Goal: Task Accomplishment & Management: Use online tool/utility

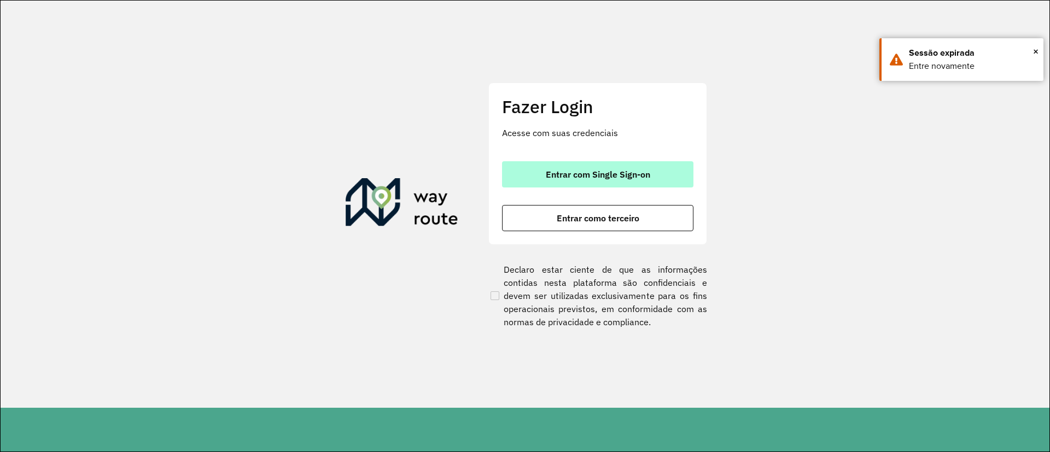
click at [606, 170] on span "Entrar com Single Sign-on" at bounding box center [598, 174] width 104 height 9
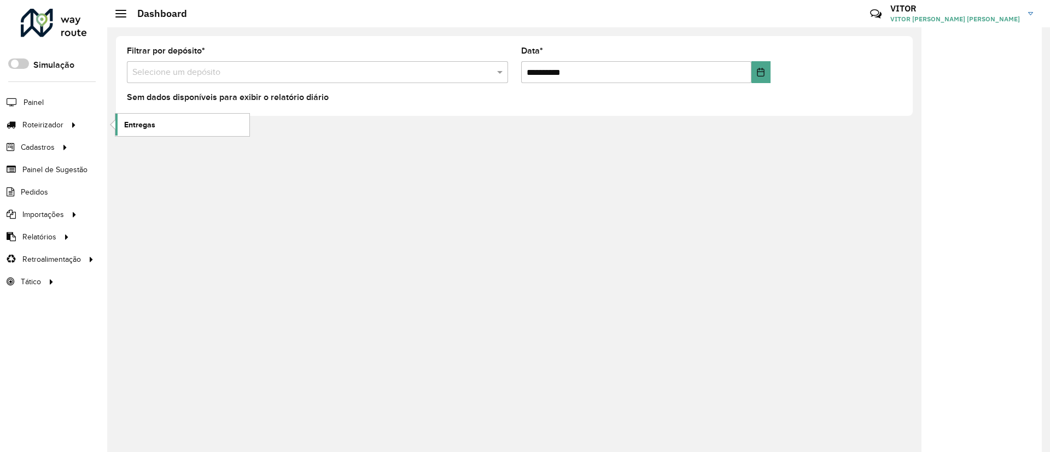
click at [172, 118] on link "Entregas" at bounding box center [182, 125] width 134 height 22
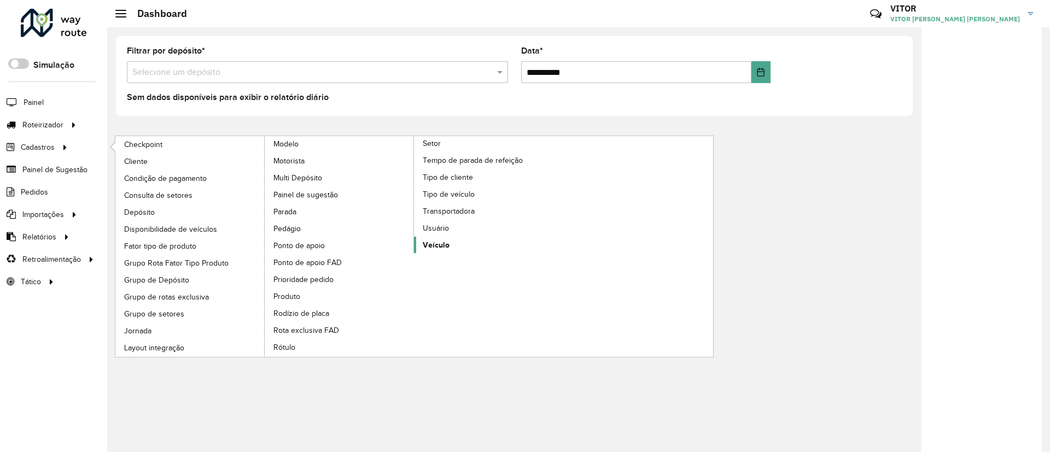
click at [444, 240] on span "Veículo" at bounding box center [436, 244] width 27 height 11
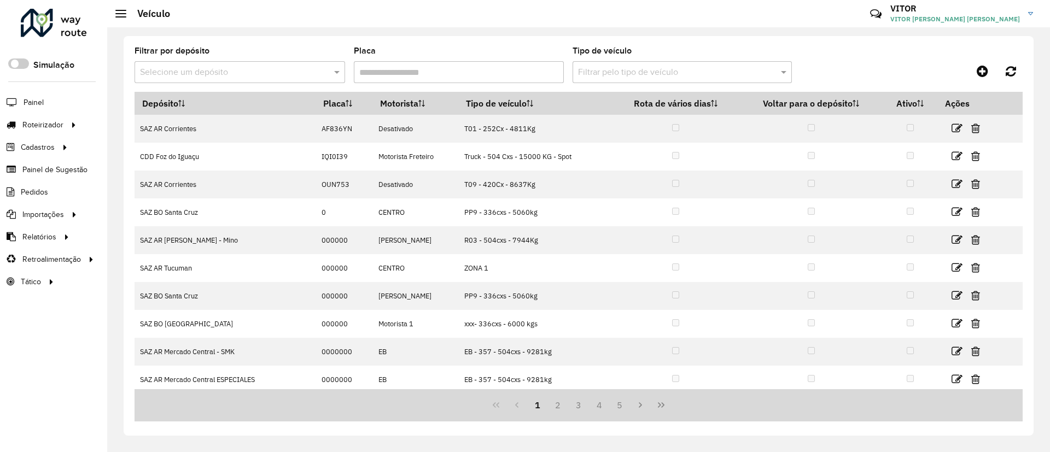
click at [525, 66] on input "Placa" at bounding box center [459, 72] width 210 height 22
paste input "******"
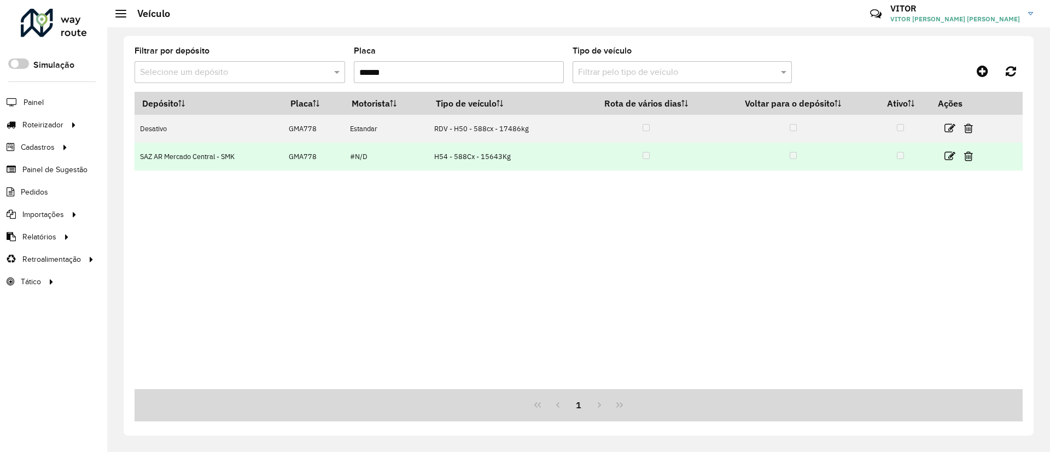
type input "******"
drag, startPoint x: 355, startPoint y: 159, endPoint x: 364, endPoint y: 157, distance: 8.9
click at [364, 157] on td "#N/D" at bounding box center [386, 157] width 84 height 28
click at [365, 157] on td "#N/D" at bounding box center [386, 157] width 84 height 28
click at [948, 155] on icon at bounding box center [949, 156] width 11 height 11
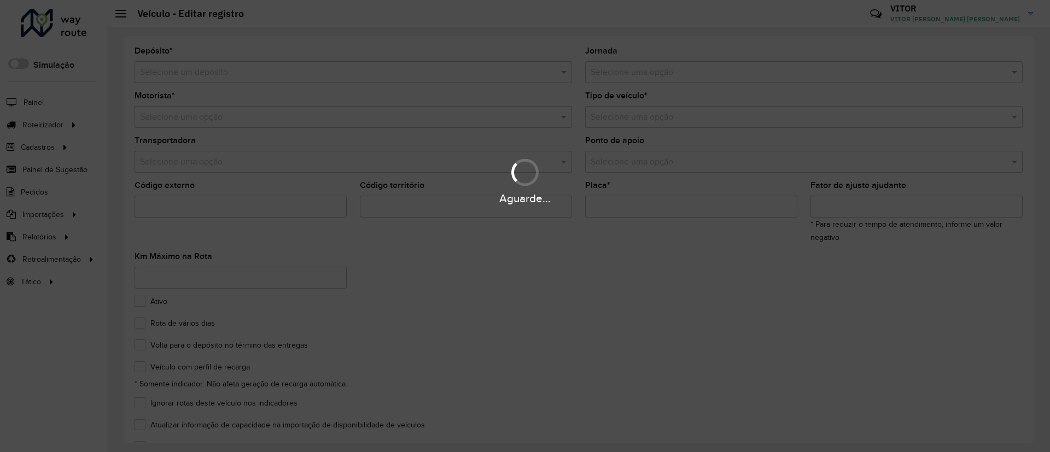
type input "******"
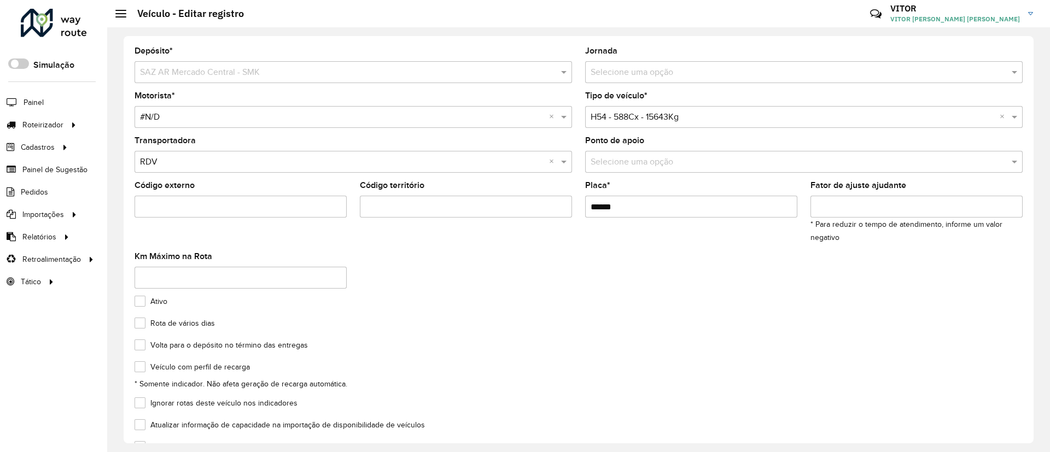
click at [409, 120] on input "text" at bounding box center [342, 117] width 405 height 13
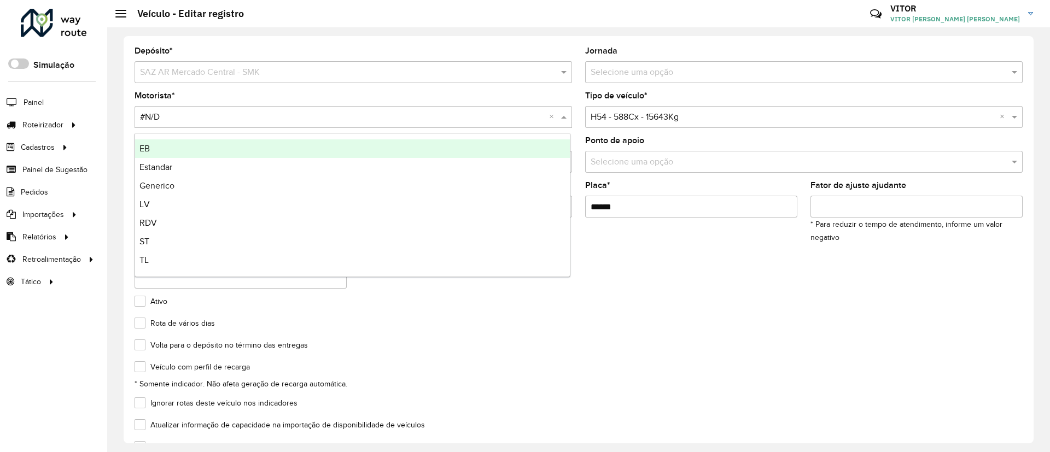
click at [407, 119] on input "text" at bounding box center [342, 117] width 405 height 13
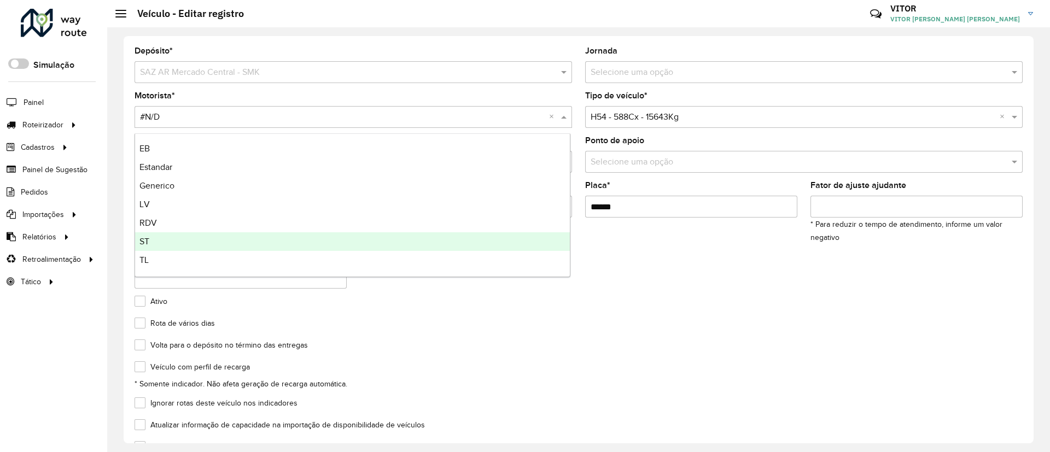
click at [703, 362] on formly-field "Volta para o depósito no término das entregas" at bounding box center [578, 352] width 901 height 22
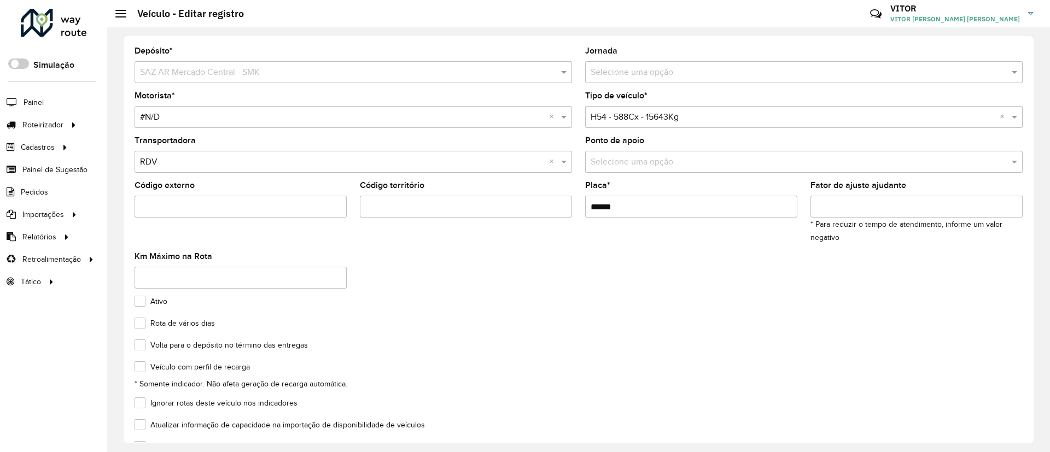
click at [174, 212] on input "Código externo" at bounding box center [240, 207] width 212 height 22
click at [488, 333] on formly-field "Rota de vários dias" at bounding box center [578, 330] width 901 height 22
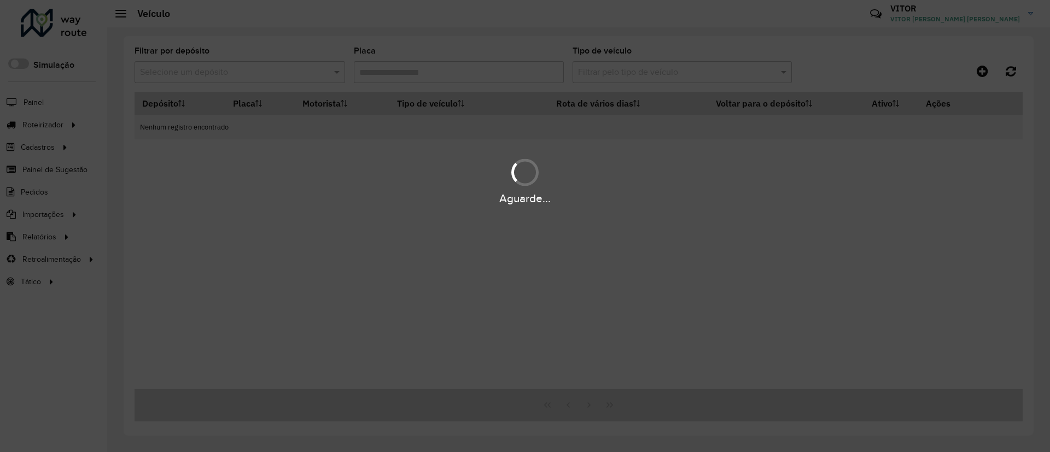
type input "******"
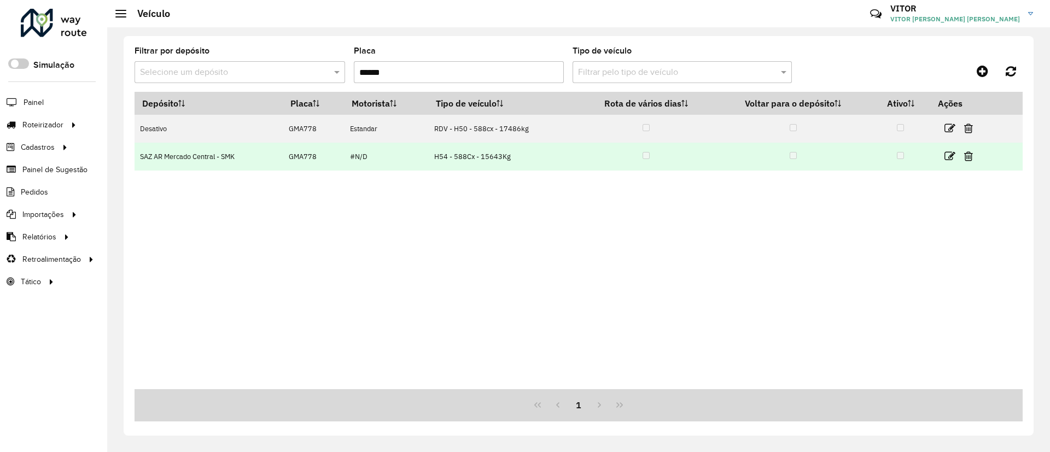
click at [318, 154] on td "GMA778" at bounding box center [314, 157] width 62 height 28
click at [373, 155] on td "#N/D" at bounding box center [386, 157] width 84 height 28
click at [944, 156] on td at bounding box center [963, 156] width 66 height 27
click at [946, 157] on icon at bounding box center [949, 156] width 11 height 11
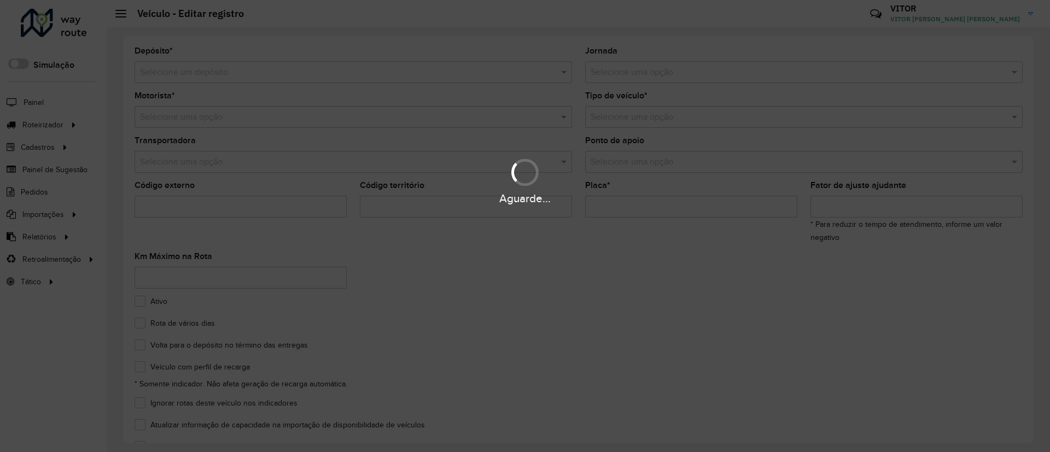
type input "******"
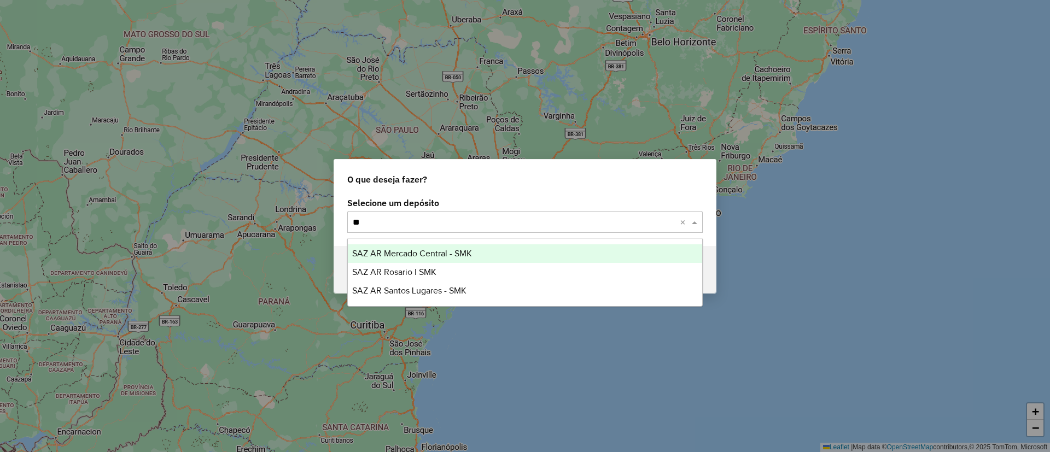
type input "***"
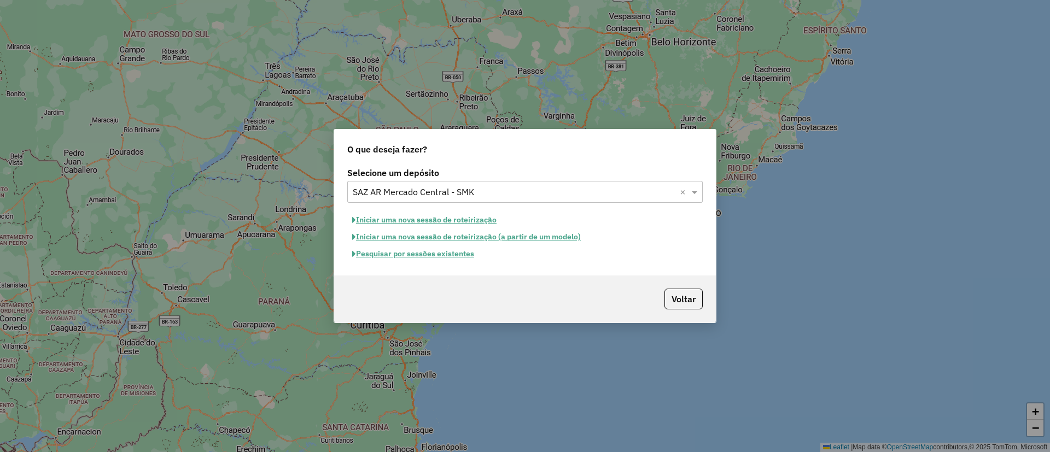
click at [425, 257] on button "Pesquisar por sessões existentes" at bounding box center [413, 253] width 132 height 17
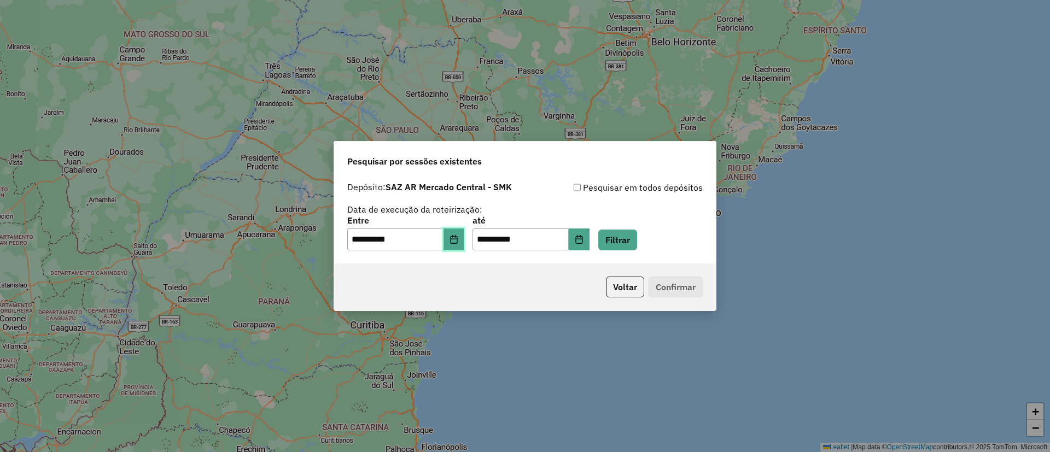
click at [454, 241] on button "Choose Date" at bounding box center [453, 239] width 21 height 22
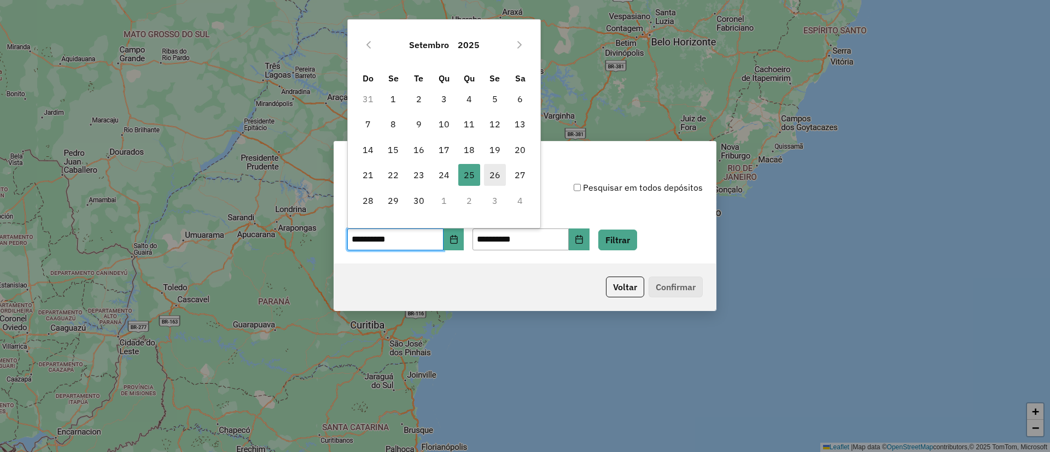
click at [490, 177] on span "26" at bounding box center [495, 175] width 22 height 22
type input "**********"
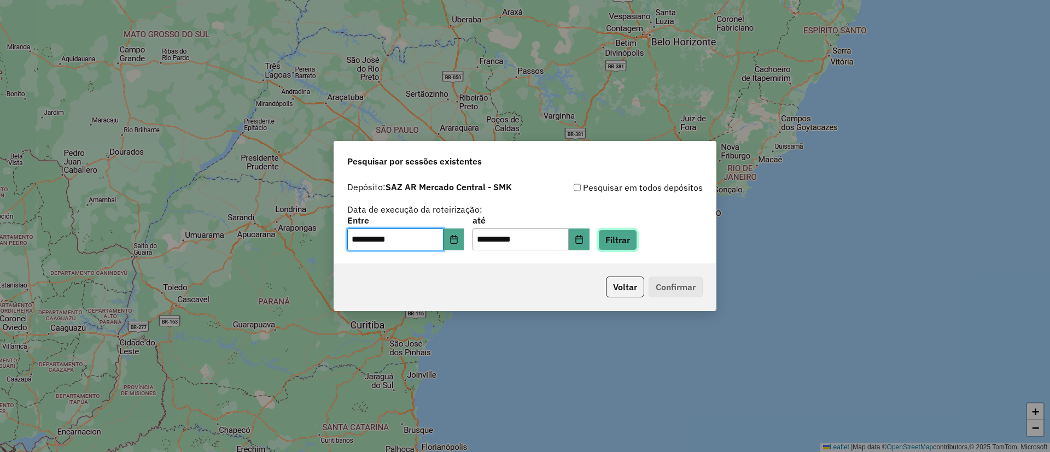
click at [636, 248] on button "Filtrar" at bounding box center [617, 240] width 39 height 21
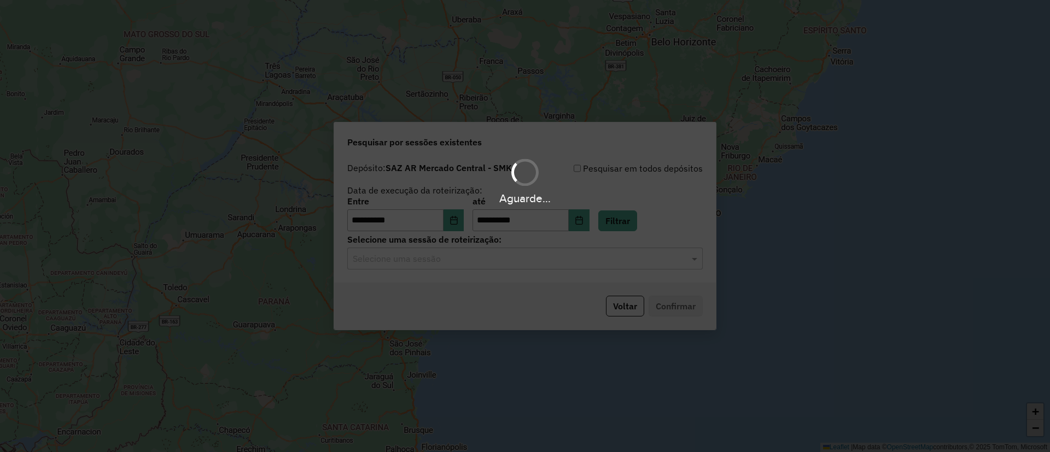
click at [438, 262] on div "Aguarde..." at bounding box center [525, 226] width 1050 height 452
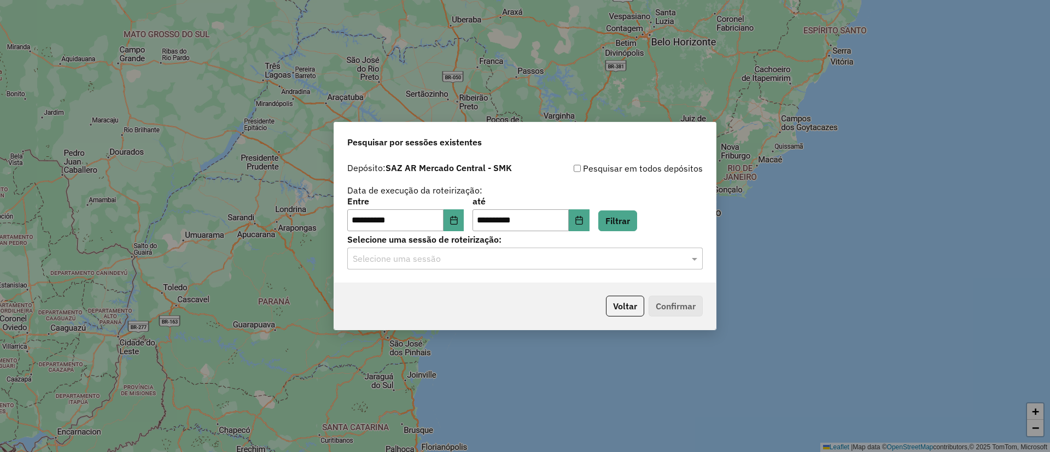
click at [437, 262] on input "text" at bounding box center [514, 259] width 323 height 13
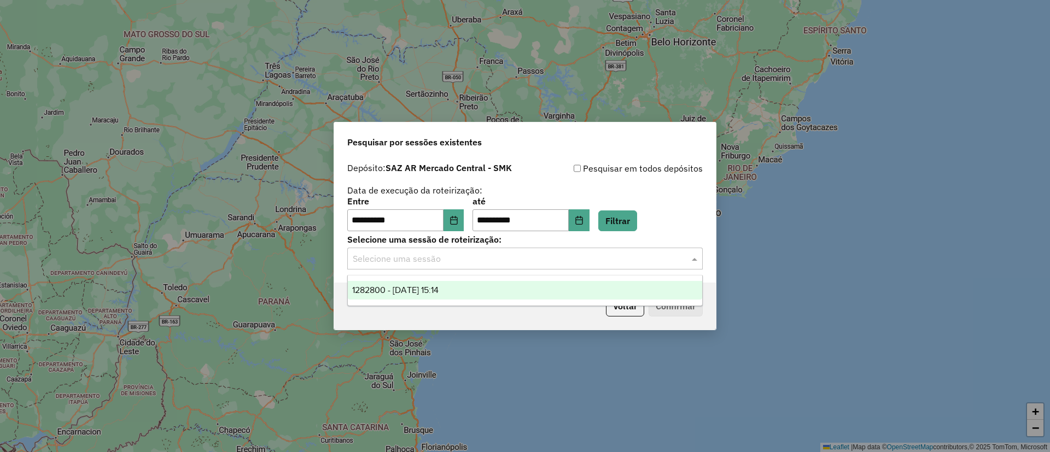
click at [446, 283] on div "1282800 - 26/09/2025 15:14" at bounding box center [525, 290] width 354 height 19
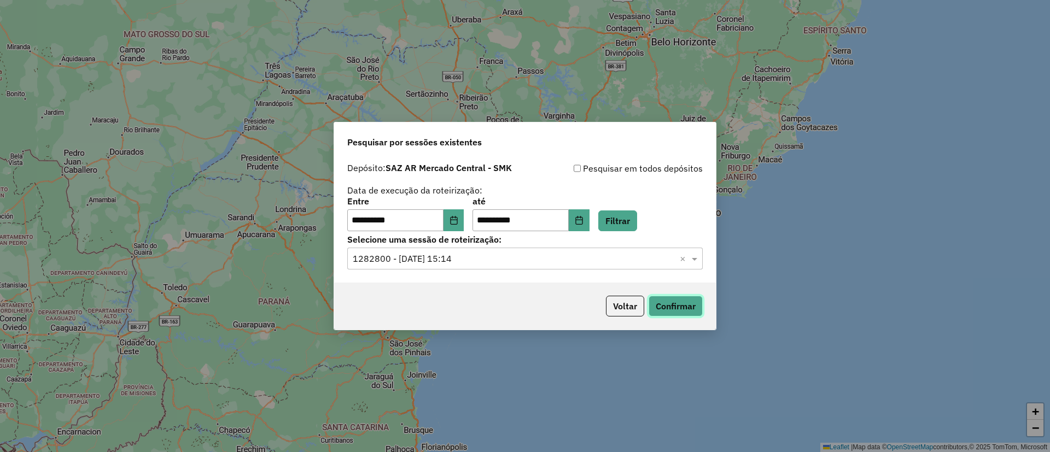
click at [673, 301] on button "Confirmar" at bounding box center [675, 306] width 54 height 21
click at [636, 304] on button "Voltar" at bounding box center [625, 306] width 38 height 21
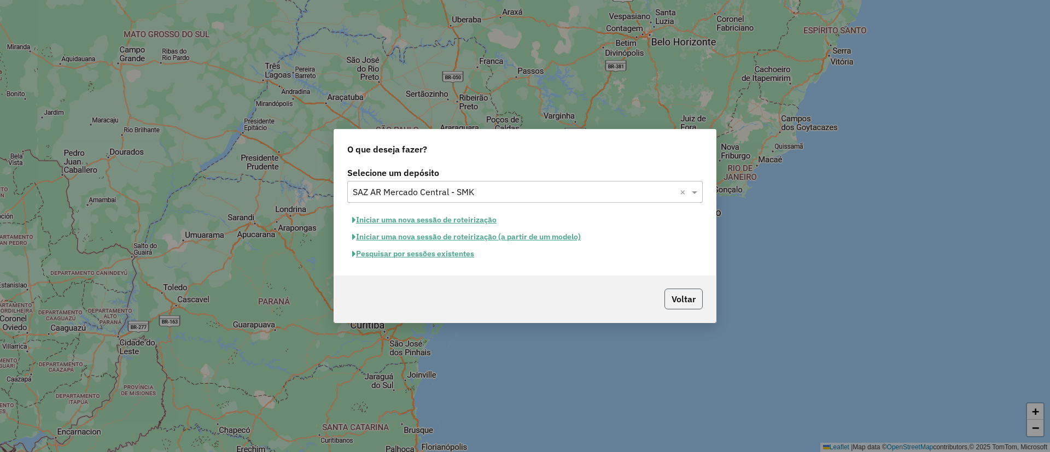
click at [684, 297] on button "Voltar" at bounding box center [683, 299] width 38 height 21
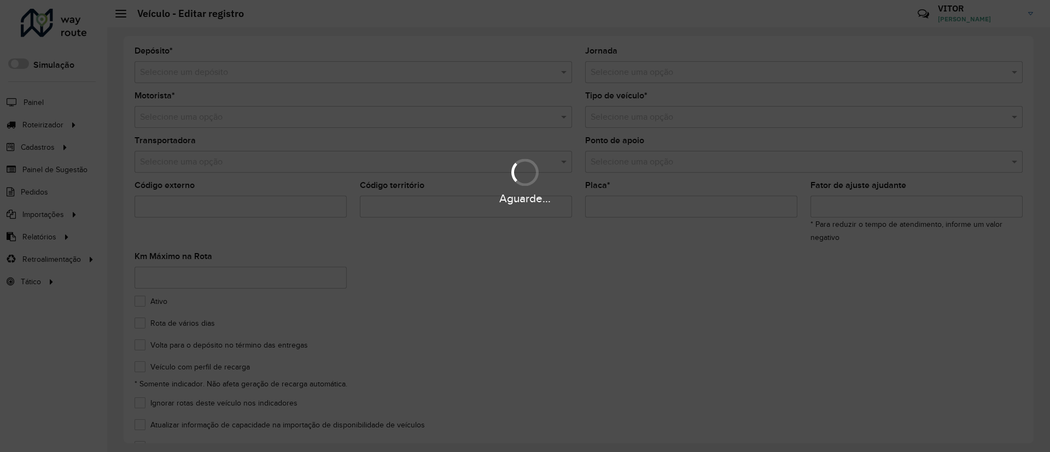
type input "***"
type input "******"
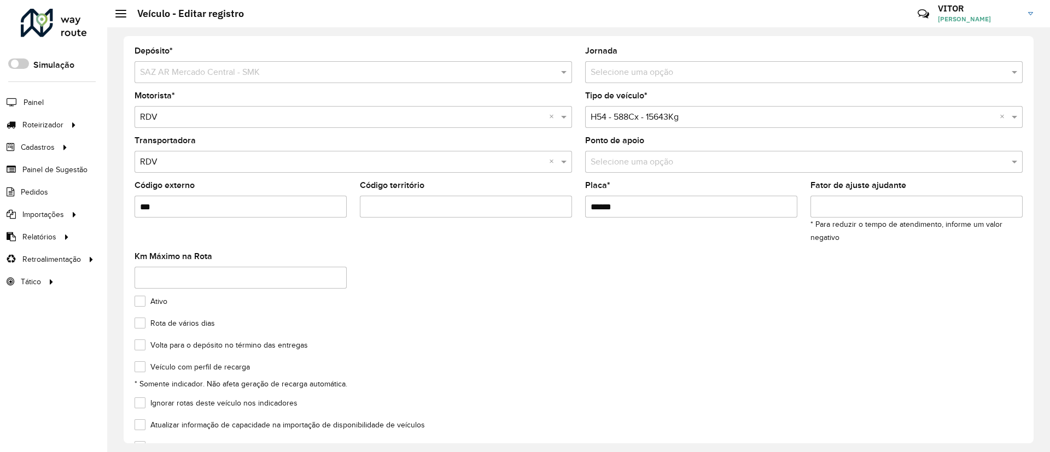
click at [62, 21] on div at bounding box center [54, 23] width 66 height 28
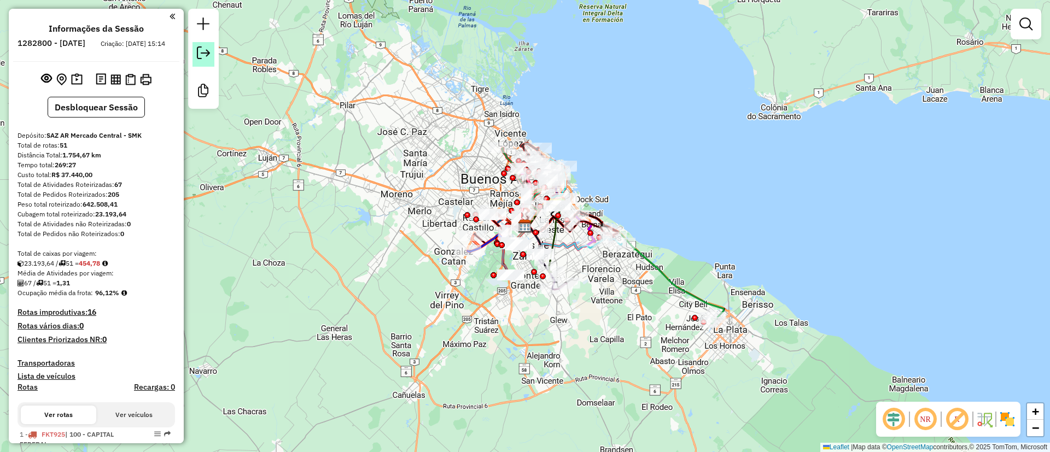
click at [202, 59] on em at bounding box center [203, 52] width 13 height 13
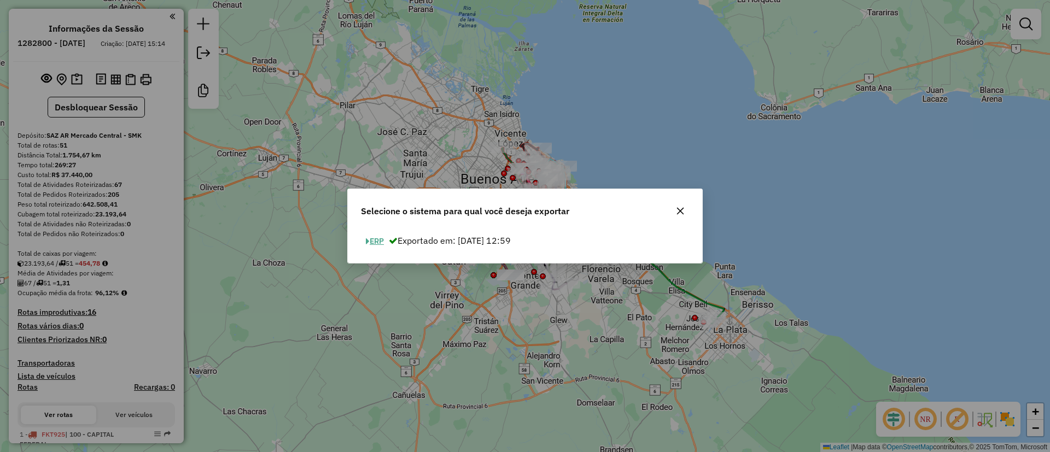
click at [389, 241] on button "ERP" at bounding box center [375, 241] width 28 height 17
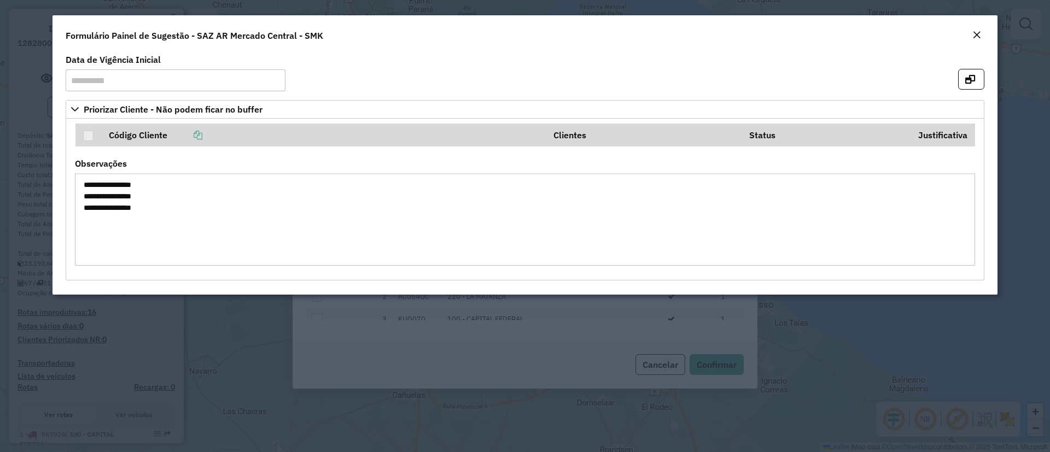
click at [976, 39] on em "Close" at bounding box center [976, 35] width 9 height 9
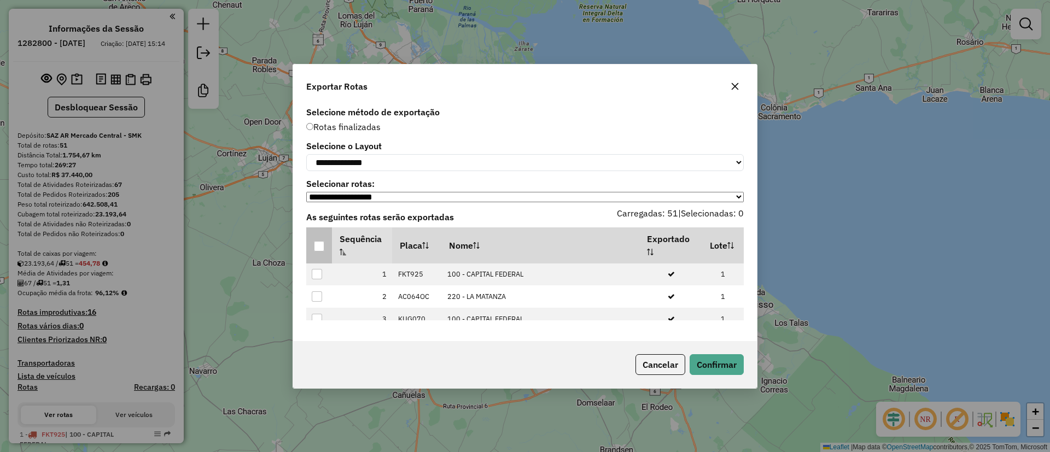
click at [316, 246] on div at bounding box center [319, 246] width 10 height 10
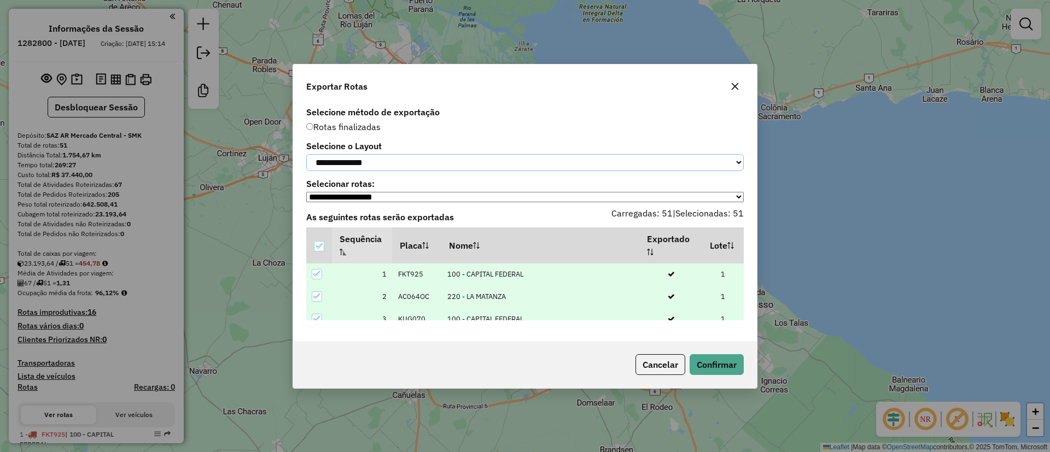
click at [366, 162] on select "**********" at bounding box center [524, 162] width 437 height 17
select select "*********"
click at [306, 154] on select "**********" at bounding box center [524, 162] width 437 height 17
click at [717, 363] on button "Confirmar" at bounding box center [716, 364] width 54 height 21
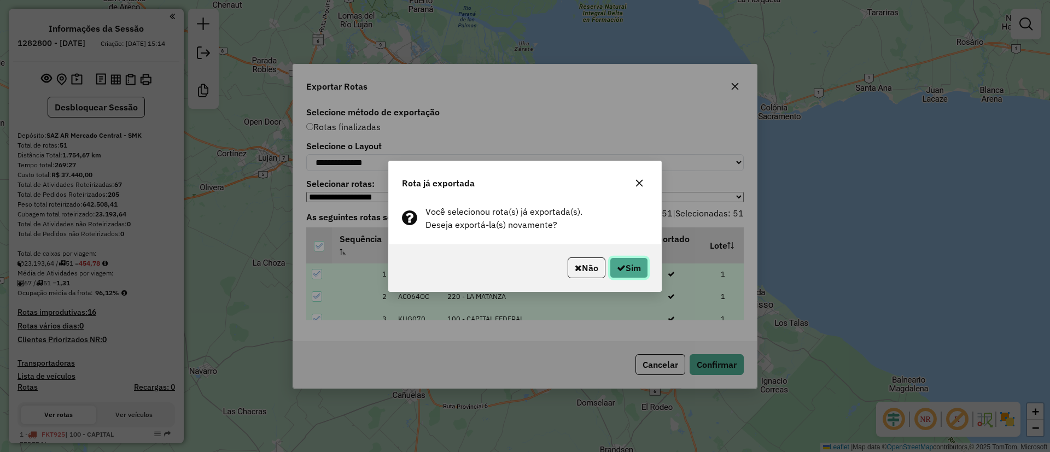
click at [630, 260] on button "Sim" at bounding box center [629, 267] width 38 height 21
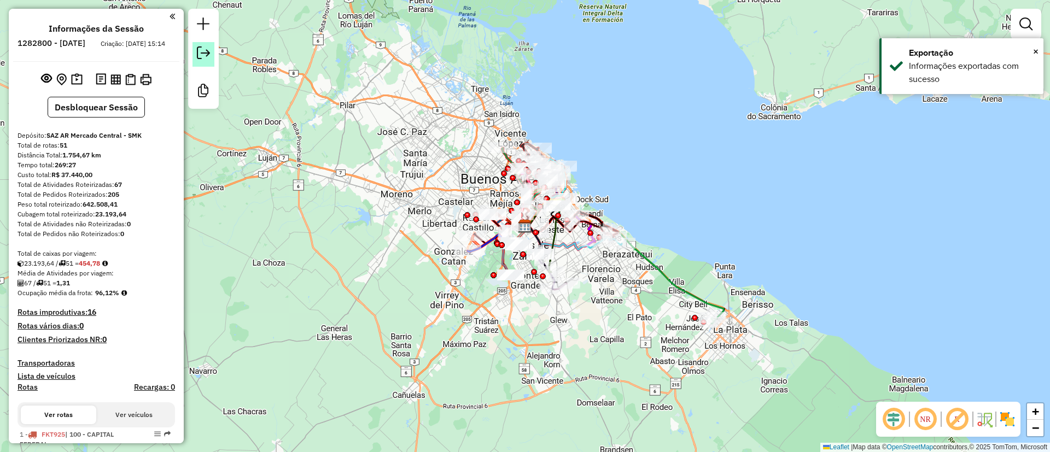
drag, startPoint x: 206, startPoint y: 58, endPoint x: 212, endPoint y: 65, distance: 8.1
click at [206, 58] on em at bounding box center [203, 52] width 13 height 13
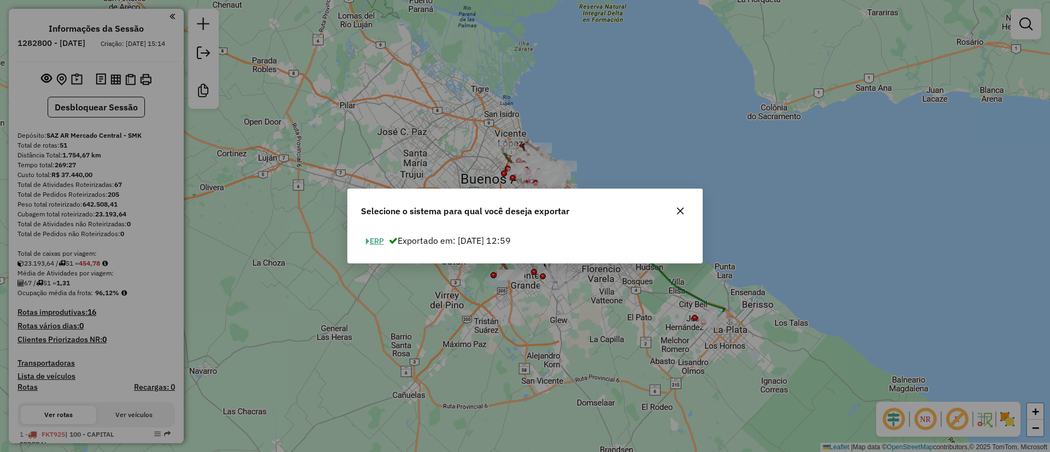
click at [375, 232] on div "ERP Exportado em: 25/09/2025 12:59" at bounding box center [525, 245] width 354 height 34
click at [378, 238] on button "ERP" at bounding box center [375, 241] width 28 height 17
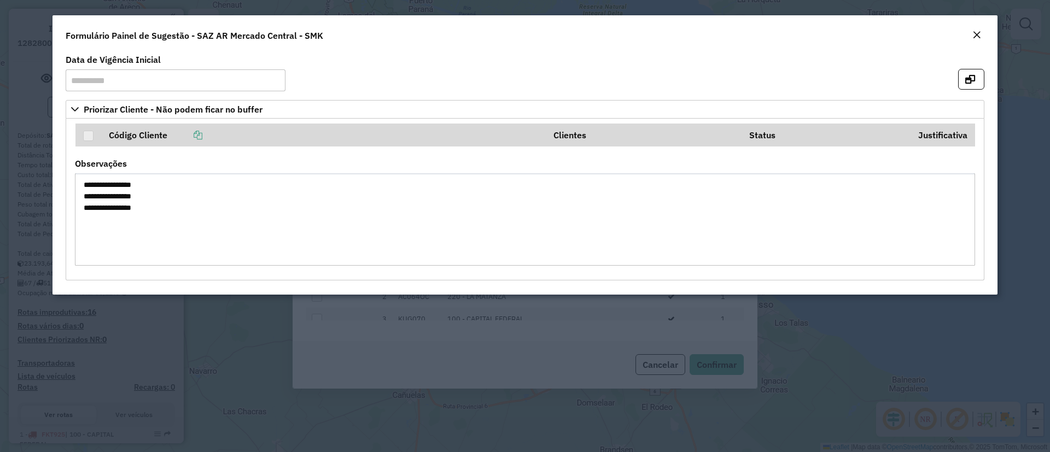
click at [972, 44] on div "Formulário Painel de Sugestão - SAZ AR Mercado Central - SMK" at bounding box center [524, 33] width 945 height 36
click at [974, 31] on em "Close" at bounding box center [976, 35] width 9 height 9
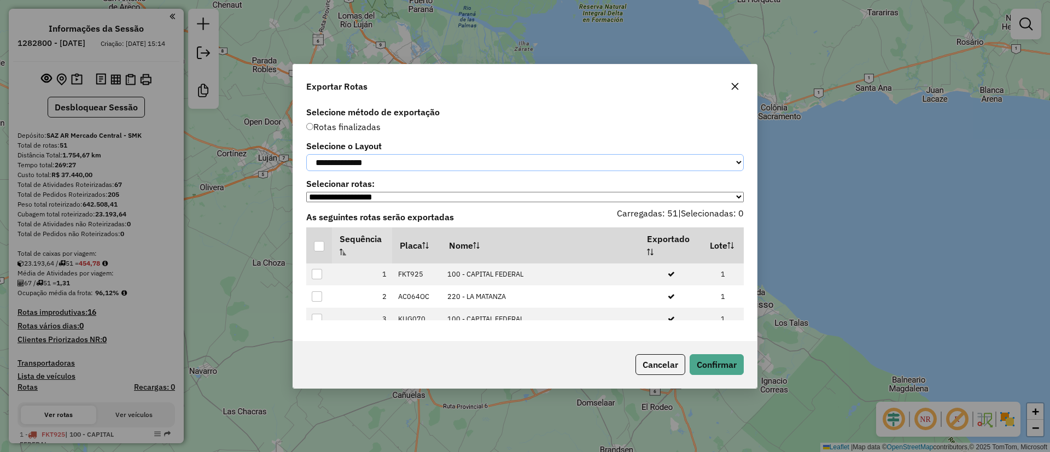
click at [403, 158] on select "**********" at bounding box center [524, 162] width 437 height 17
select select "*********"
click at [306, 154] on select "**********" at bounding box center [524, 162] width 437 height 17
click at [321, 247] on div at bounding box center [319, 246] width 10 height 10
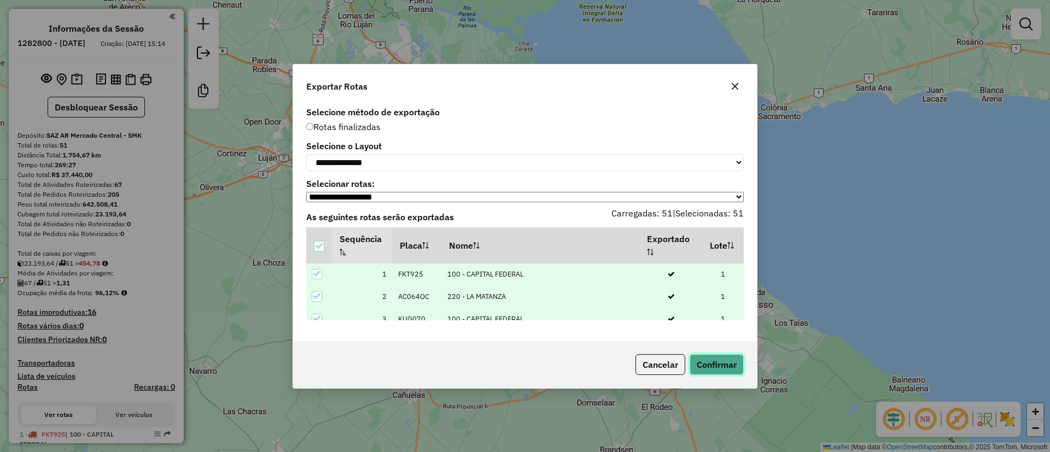
click at [727, 362] on button "Confirmar" at bounding box center [716, 364] width 54 height 21
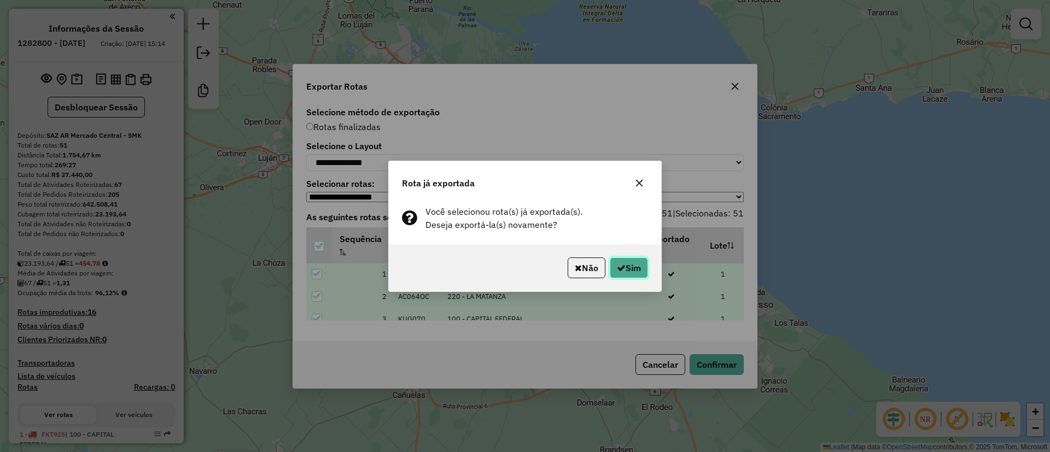
click at [610, 269] on button "Sim" at bounding box center [629, 267] width 38 height 21
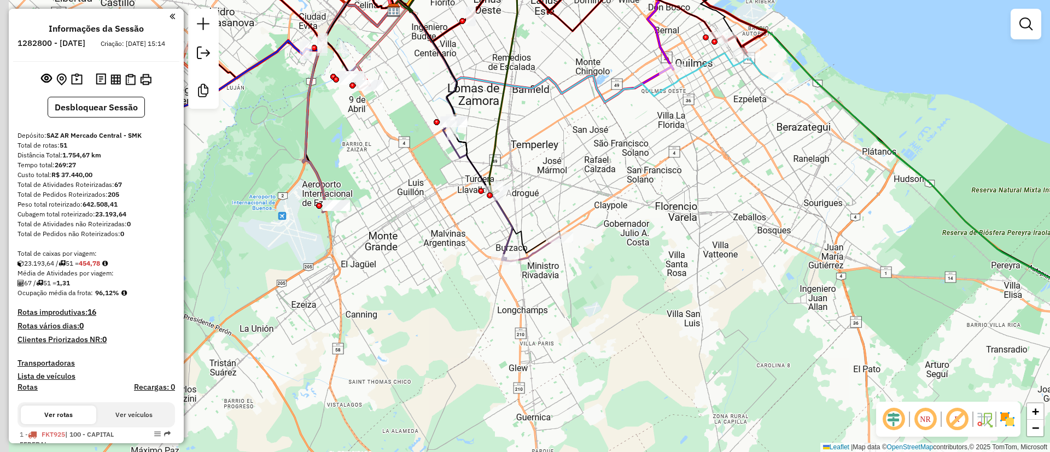
click at [460, 265] on div "Janela de atendimento Grade de atendimento Capacidade Transportadoras Veículos …" at bounding box center [525, 226] width 1050 height 452
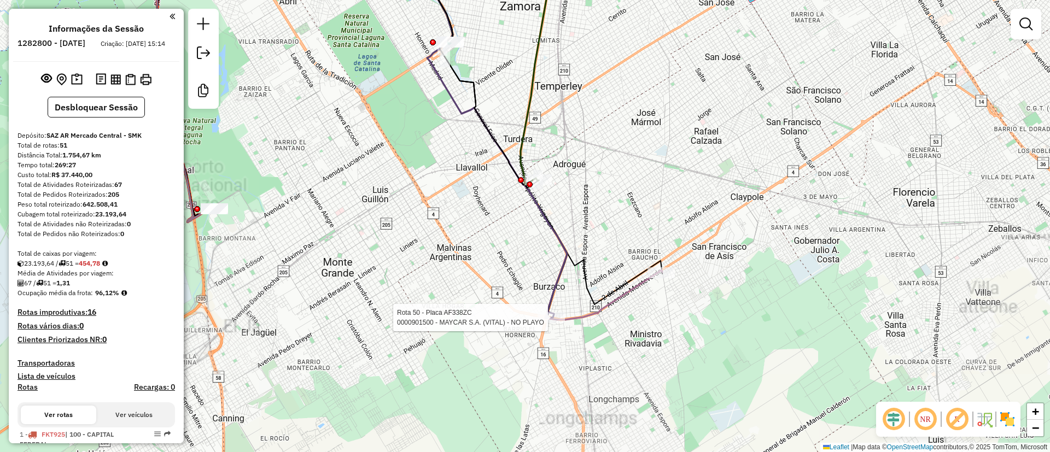
drag, startPoint x: 458, startPoint y: 195, endPoint x: 434, endPoint y: 244, distance: 55.0
click at [434, 247] on div "Rota 50 - Placa AF338ZC 0000901500 - MAYCAR S.A. (VITAL) - NO PLAYO Janela de a…" at bounding box center [525, 226] width 1050 height 452
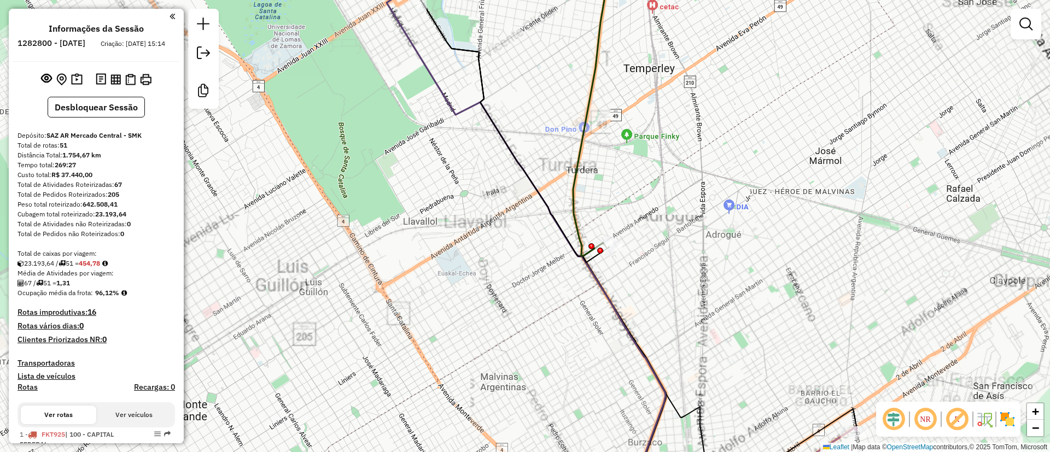
drag, startPoint x: 423, startPoint y: 128, endPoint x: 403, endPoint y: 229, distance: 102.5
click at [403, 229] on div "Rota 50 - Placa AF338ZC 0000901500 - MAYCAR S.A. (VITAL) - NO PLAYO Janela de a…" at bounding box center [525, 226] width 1050 height 452
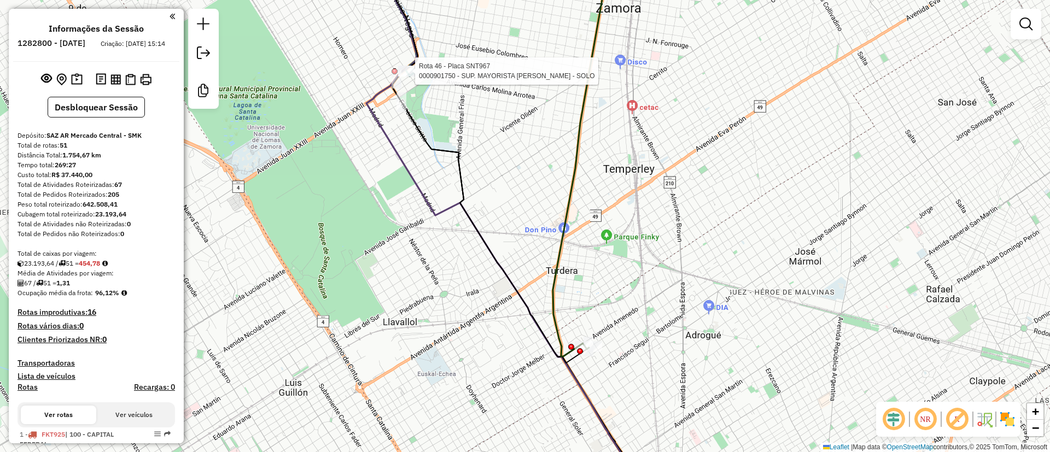
click at [414, 77] on div at bounding box center [411, 71] width 27 height 11
select select "**********"
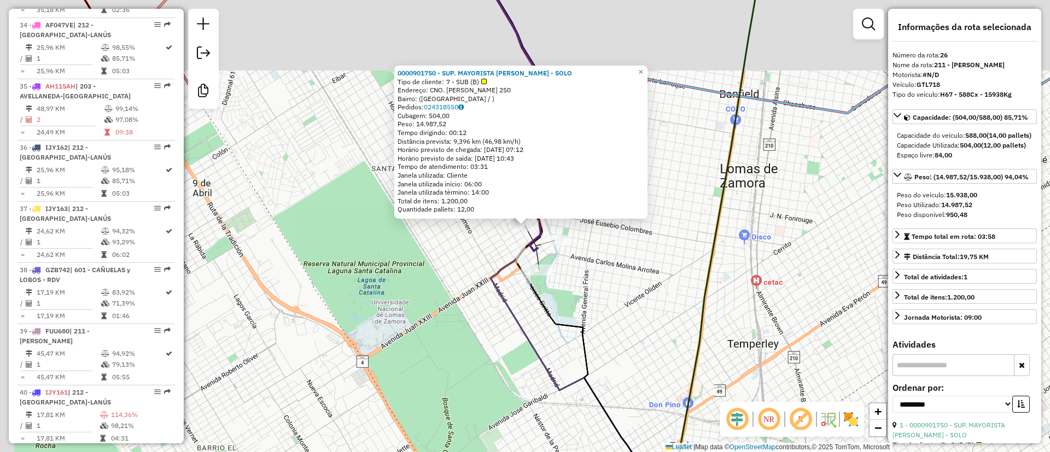
scroll to position [1959, 0]
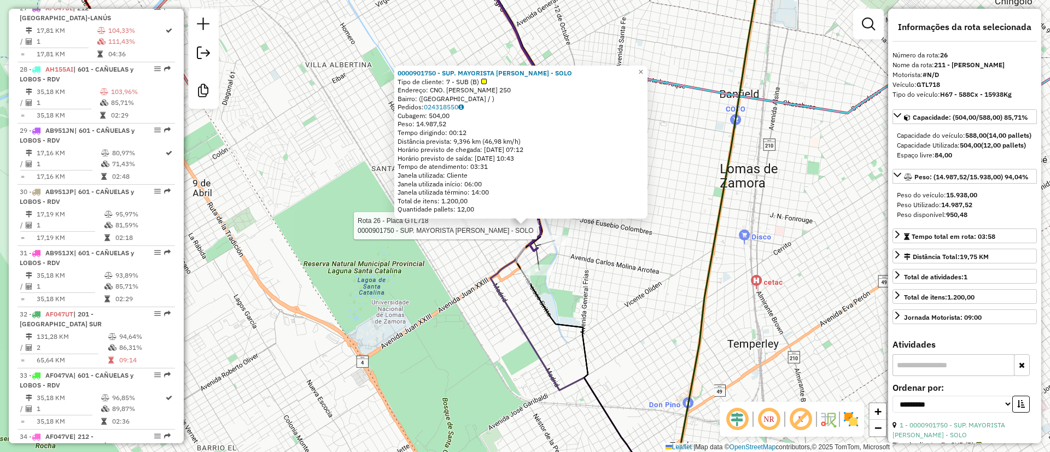
click at [931, 79] on strong "#N/D" at bounding box center [930, 75] width 16 height 8
click at [930, 79] on strong "#N/D" at bounding box center [930, 75] width 16 height 8
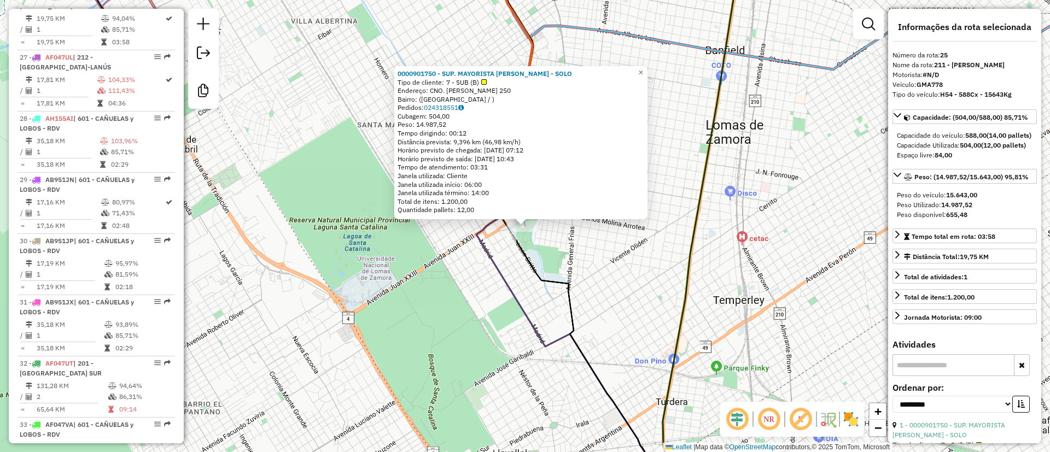
scroll to position [1898, 0]
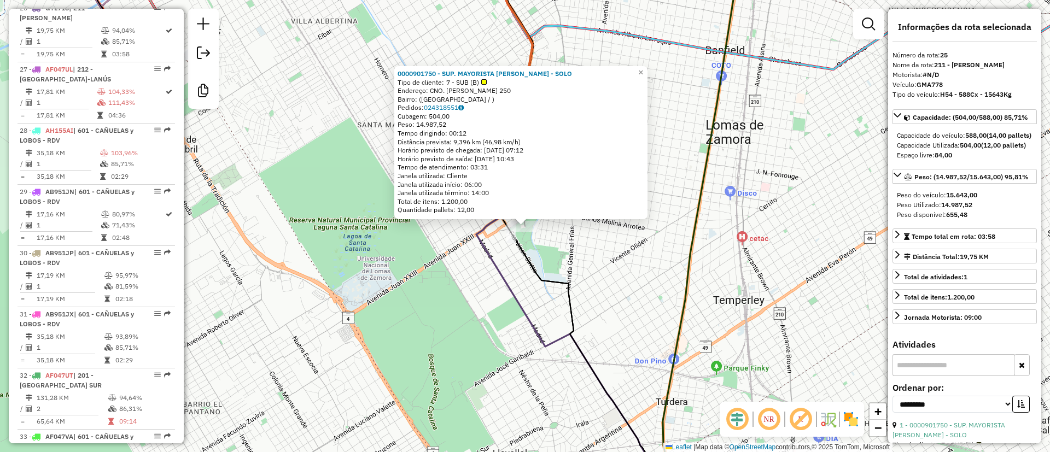
click at [547, 262] on div "0000901750 - SUP. MAYORISTA MAKRO S.A. - SOLO Tipo de cliente: 7 - SUB (B) Ende…" at bounding box center [525, 226] width 1050 height 452
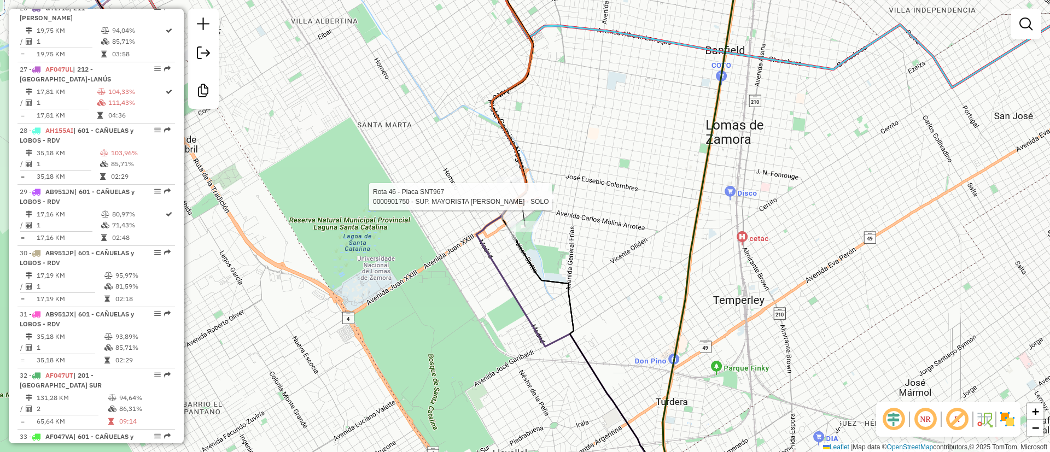
click at [542, 202] on div at bounding box center [539, 196] width 27 height 11
select select "**********"
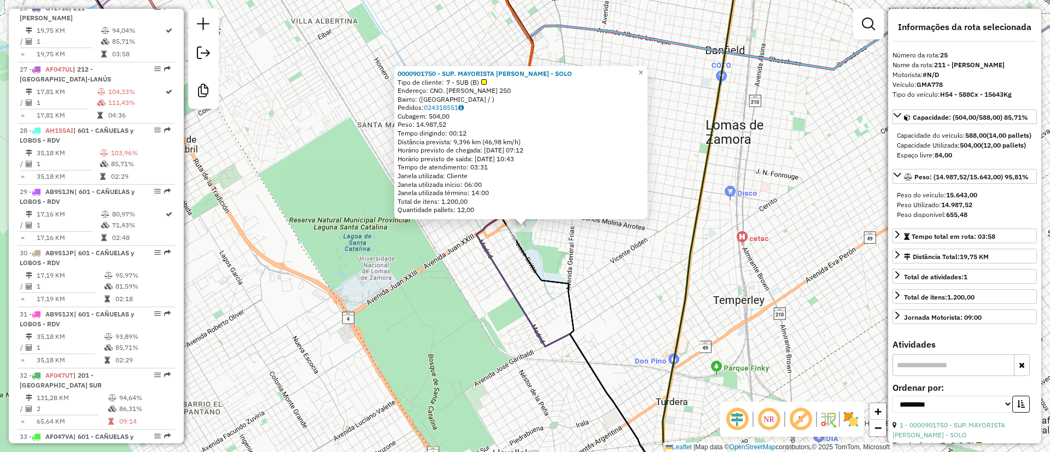
drag, startPoint x: 944, startPoint y: 91, endPoint x: 916, endPoint y: 93, distance: 27.9
click at [916, 90] on div "Veículo: GMA778" at bounding box center [964, 85] width 144 height 10
copy div "GMA778"
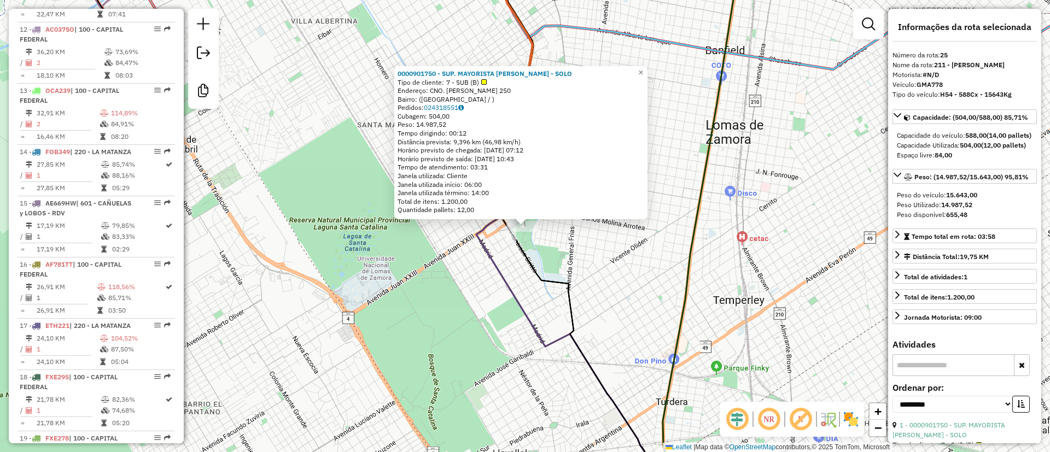
scroll to position [996, 0]
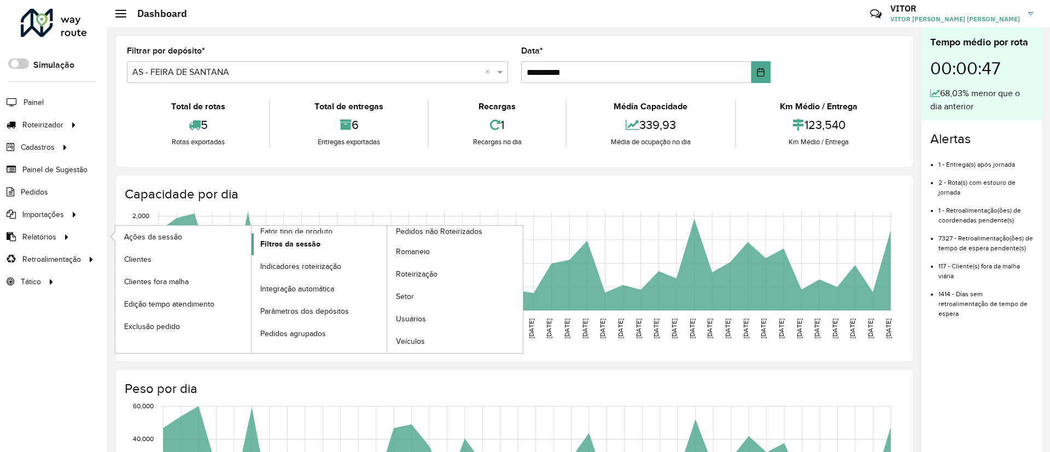
click at [271, 245] on span "Filtros da sessão" at bounding box center [290, 243] width 60 height 11
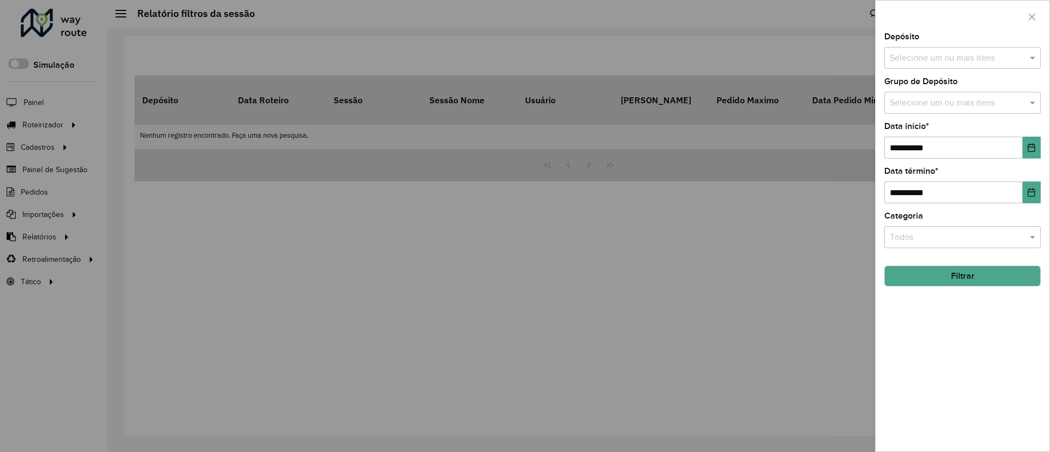
click at [910, 61] on input "text" at bounding box center [957, 58] width 140 height 13
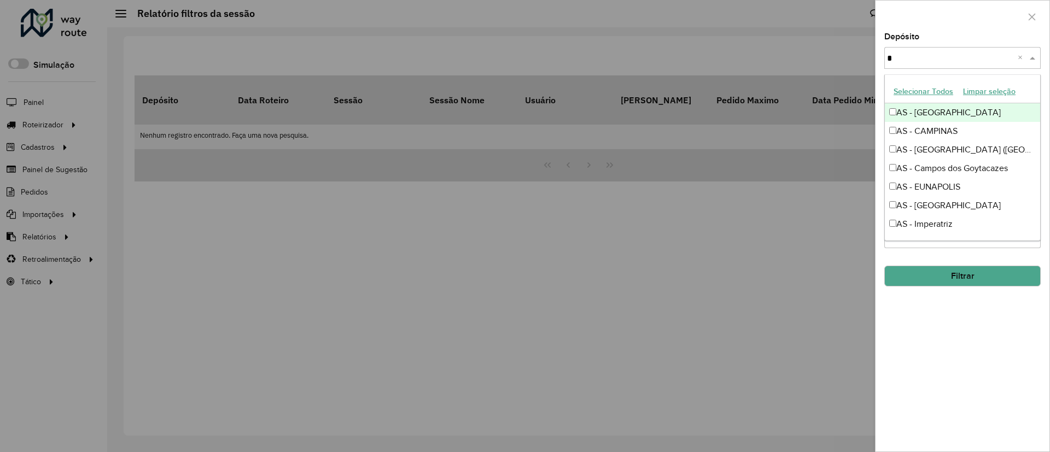
type input "**"
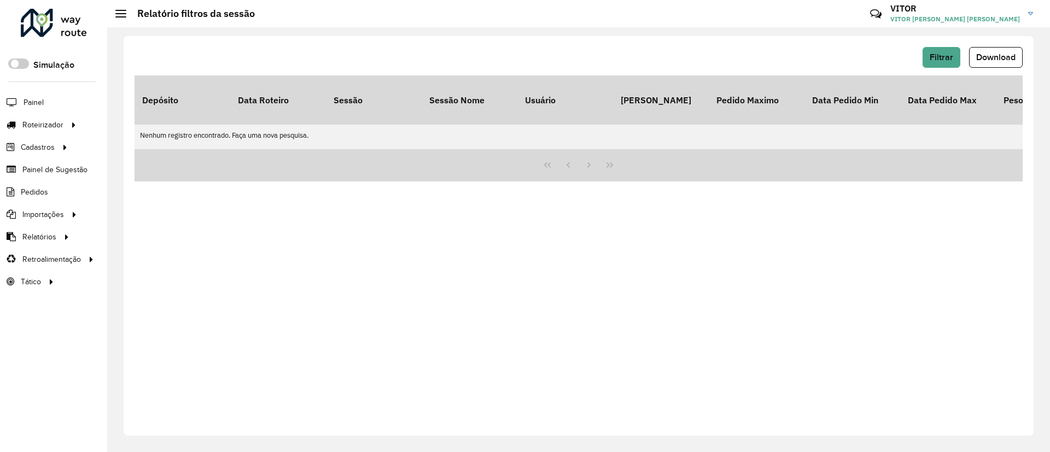
click at [930, 45] on div "Filtrar Download Depósito Data Roteiro Sessão Sessão Nome Usuário Pedido Mínimo…" at bounding box center [579, 236] width 910 height 400
click at [936, 50] on button "Filtrar" at bounding box center [941, 57] width 38 height 21
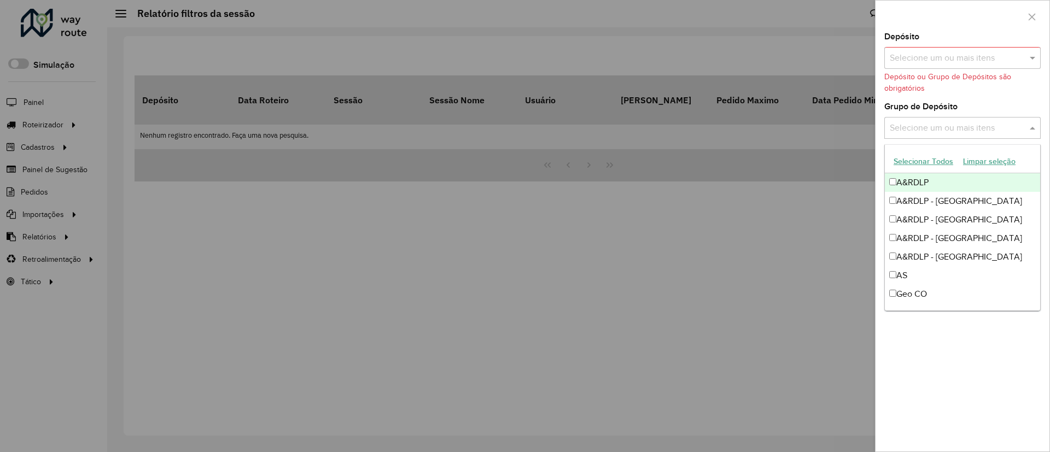
click at [936, 122] on input "text" at bounding box center [957, 128] width 140 height 13
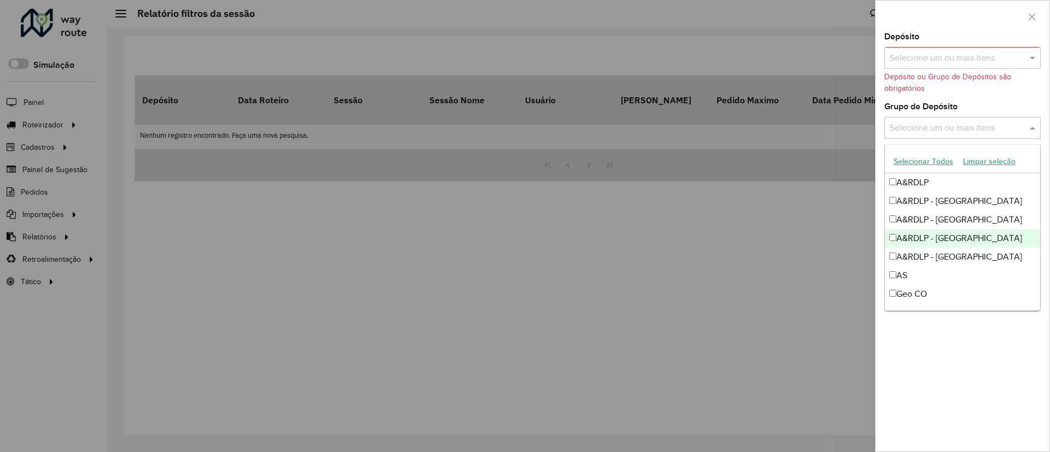
click at [945, 235] on div "A&RDLP - [GEOGRAPHIC_DATA]" at bounding box center [961, 238] width 155 height 19
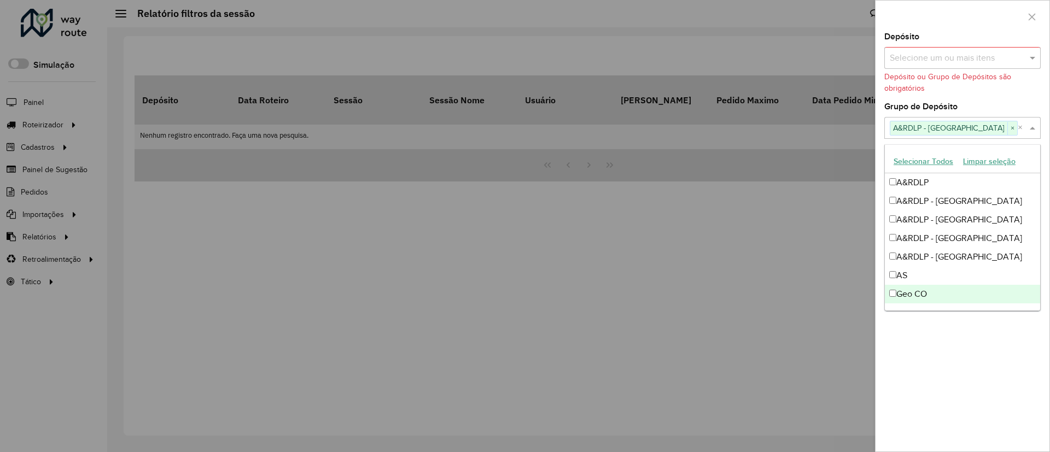
click at [969, 380] on div "**********" at bounding box center [962, 242] width 174 height 419
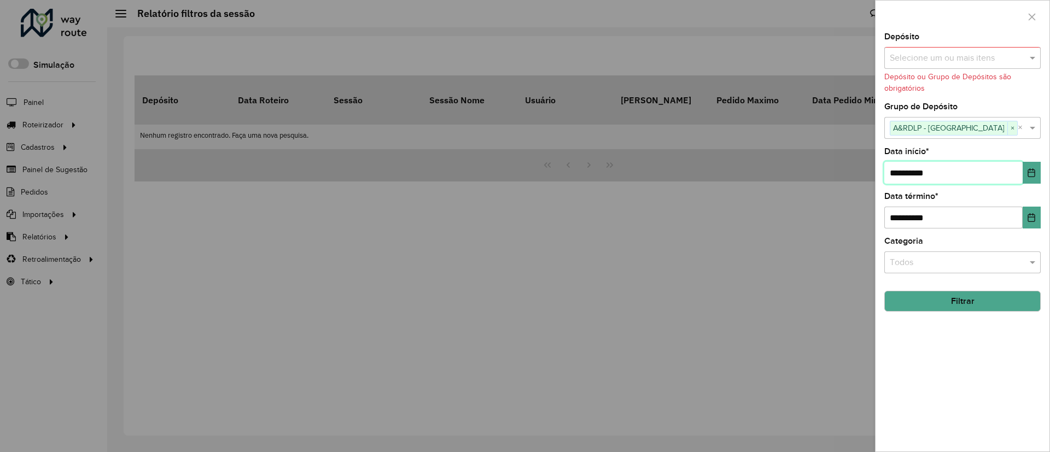
drag, startPoint x: 1011, startPoint y: 171, endPoint x: 1018, endPoint y: 170, distance: 6.6
click at [1013, 170] on input "**********" at bounding box center [953, 173] width 138 height 22
click at [1018, 170] on input "**********" at bounding box center [953, 173] width 138 height 22
click at [1021, 170] on input "**********" at bounding box center [953, 173] width 138 height 22
click at [1028, 174] on icon "Choose Date" at bounding box center [1031, 172] width 7 height 9
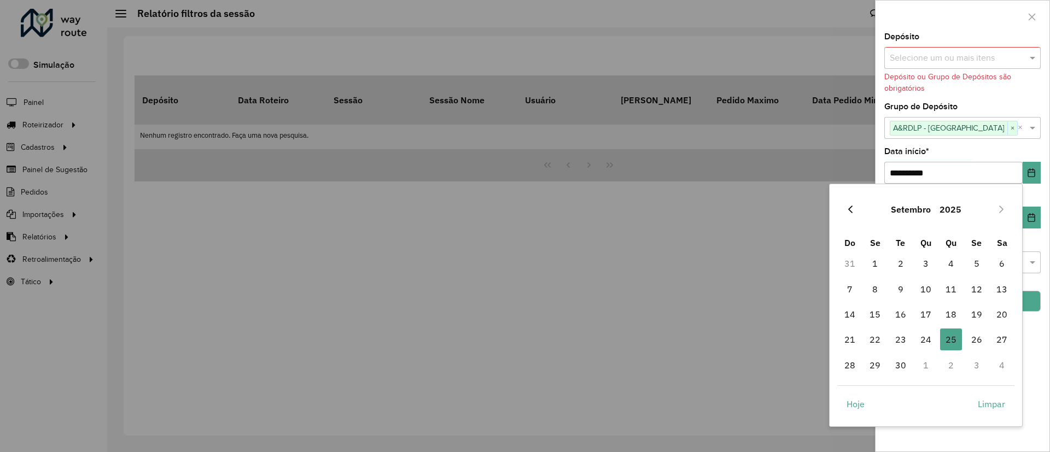
click at [858, 209] on button "Previous Month" at bounding box center [849, 209] width 17 height 17
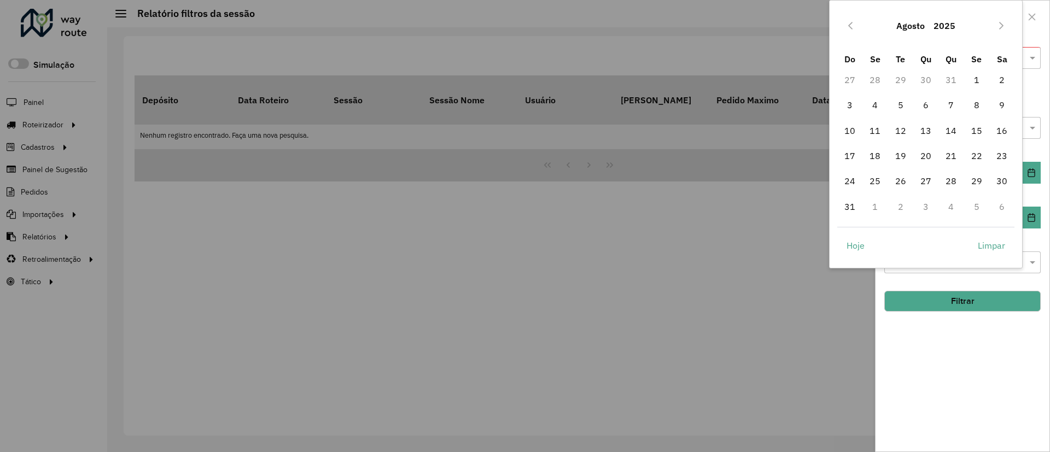
click at [858, 209] on span "31" at bounding box center [850, 207] width 22 height 22
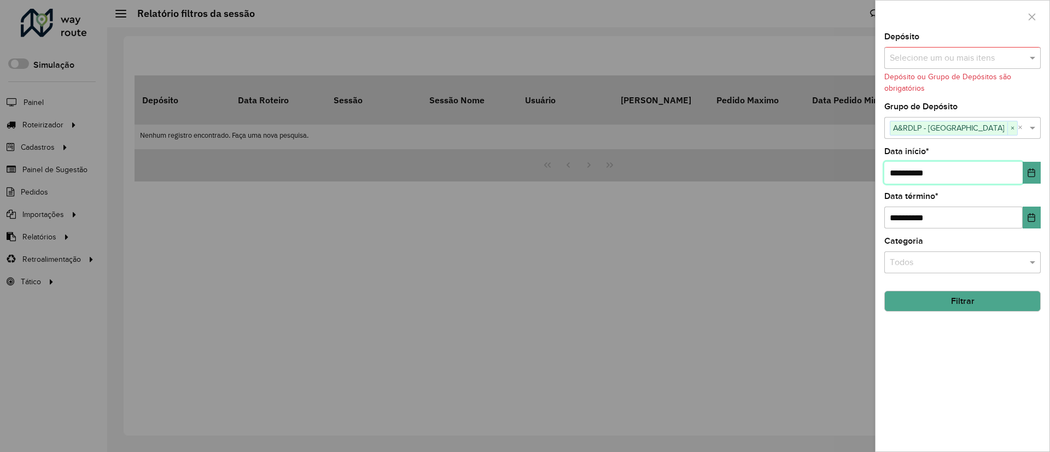
click at [1018, 167] on input "**********" at bounding box center [953, 173] width 138 height 22
click at [1025, 172] on button "Choose Date" at bounding box center [1031, 173] width 18 height 22
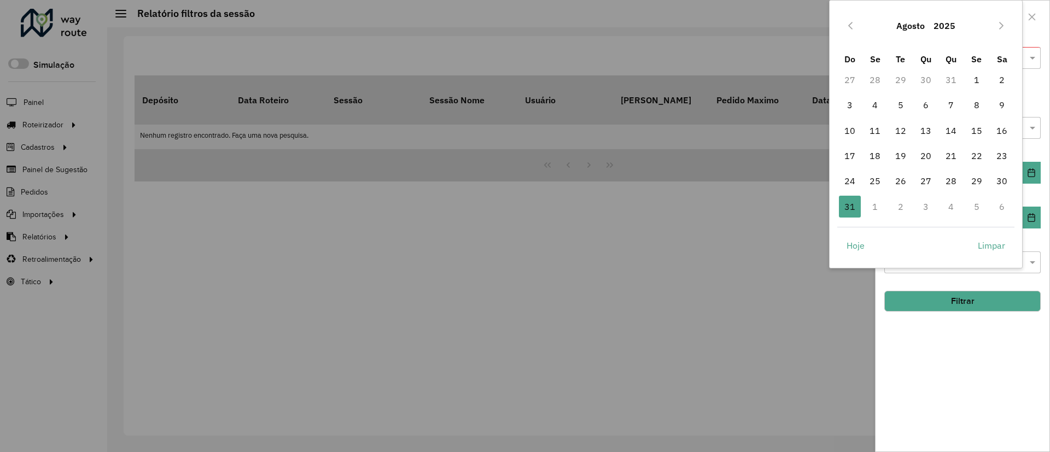
click at [918, 34] on button "Agosto" at bounding box center [910, 26] width 37 height 26
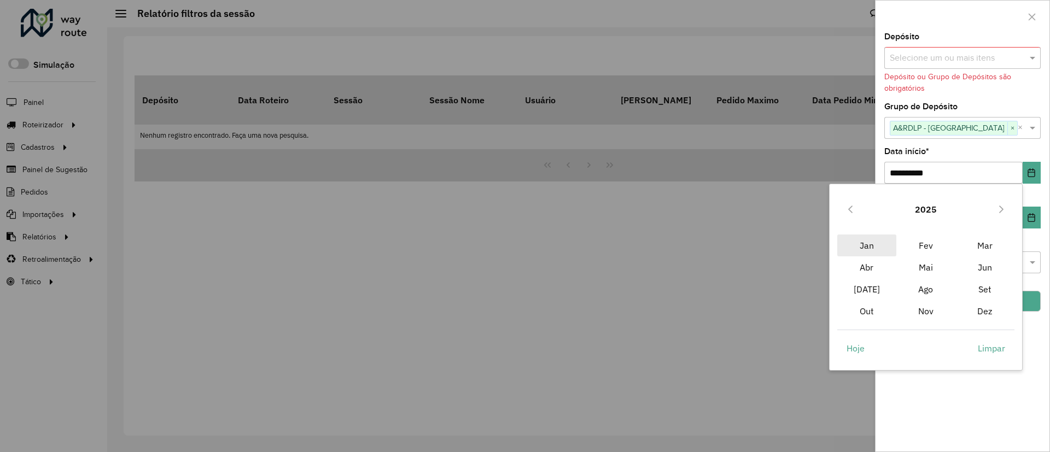
click at [880, 239] on span "Jan" at bounding box center [866, 246] width 59 height 22
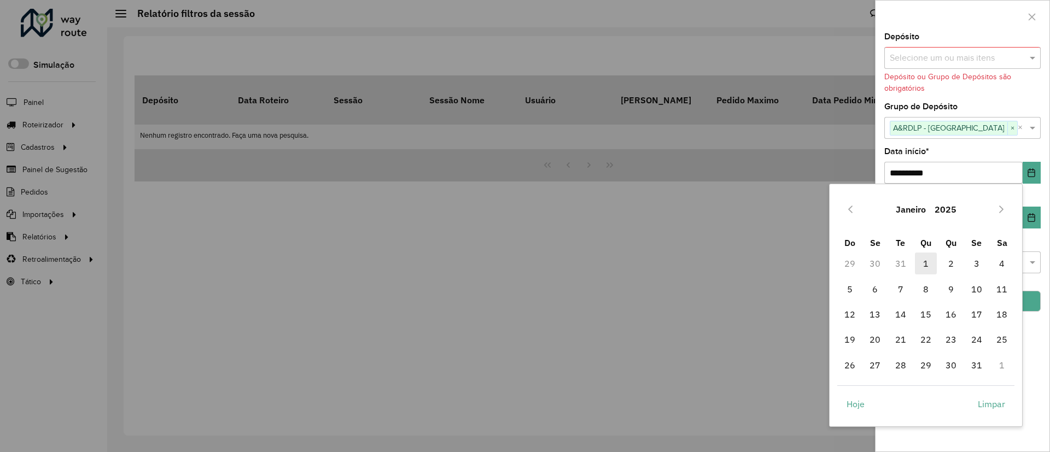
click at [920, 257] on span "1" at bounding box center [926, 264] width 22 height 22
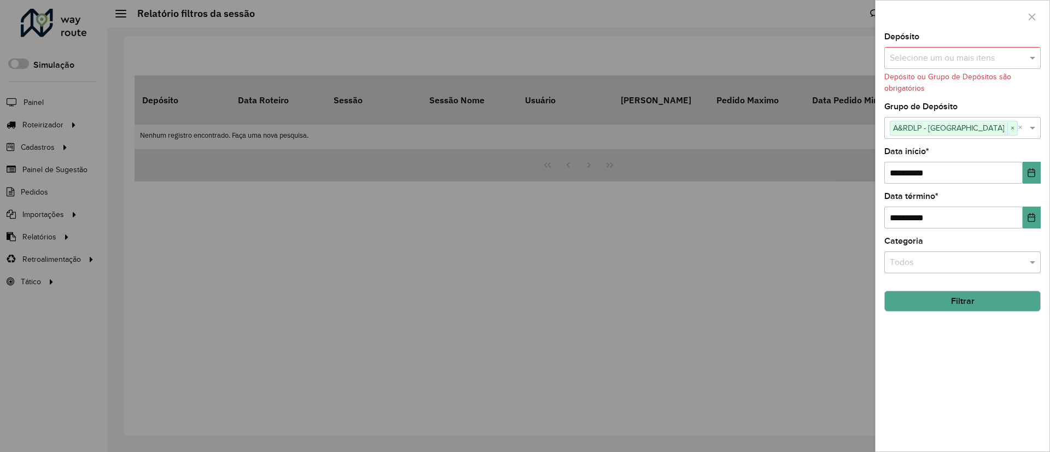
click at [992, 313] on div "**********" at bounding box center [962, 242] width 174 height 419
click at [991, 307] on button "Filtrar" at bounding box center [962, 301] width 156 height 21
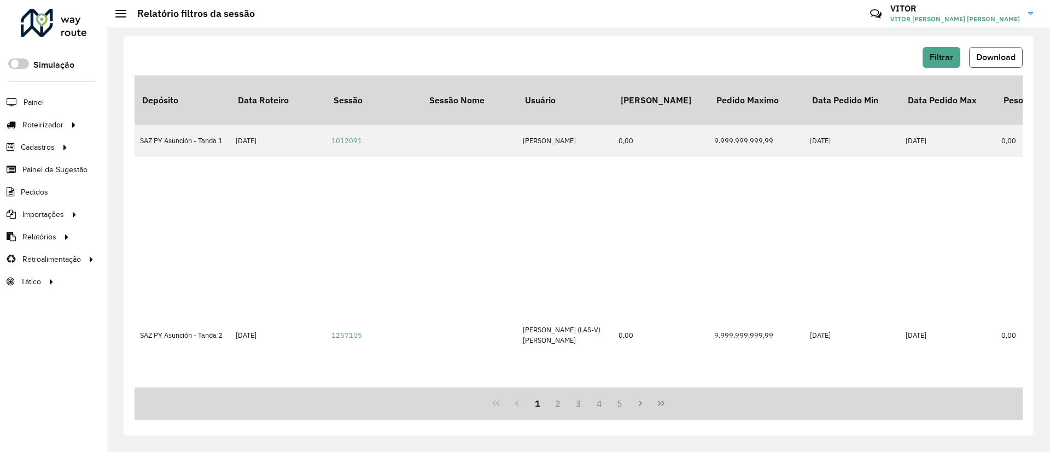
click at [997, 59] on span "Download" at bounding box center [995, 56] width 39 height 9
click at [986, 52] on span "Download" at bounding box center [995, 56] width 39 height 9
click at [72, 15] on div at bounding box center [54, 23] width 66 height 28
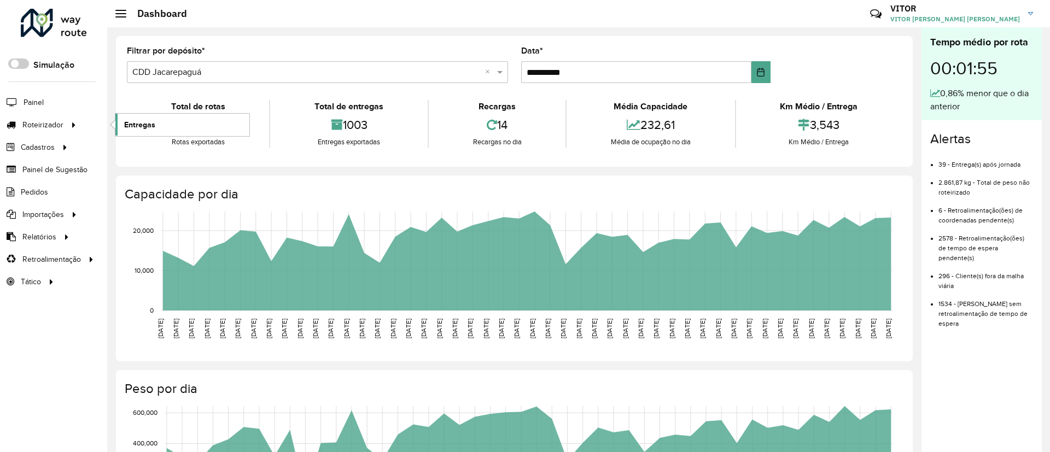
click at [144, 115] on link "Entregas" at bounding box center [182, 125] width 134 height 22
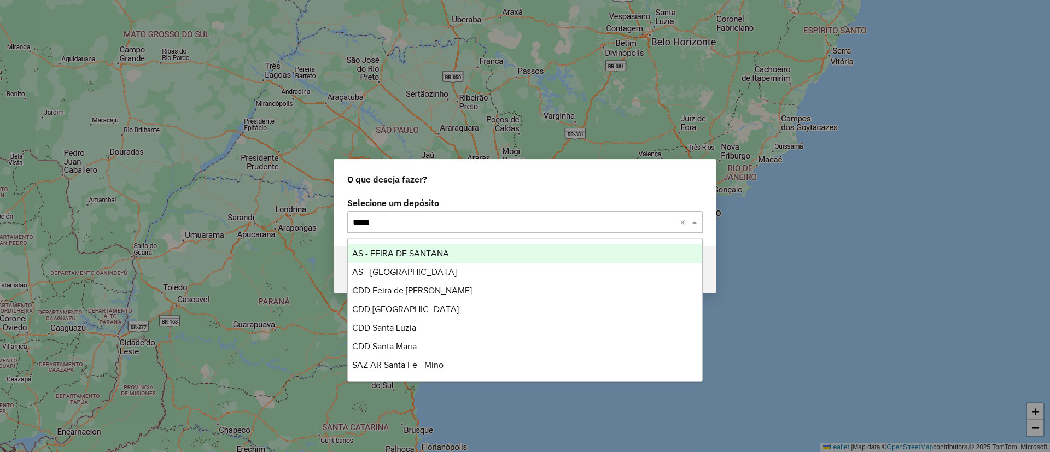
type input "*****"
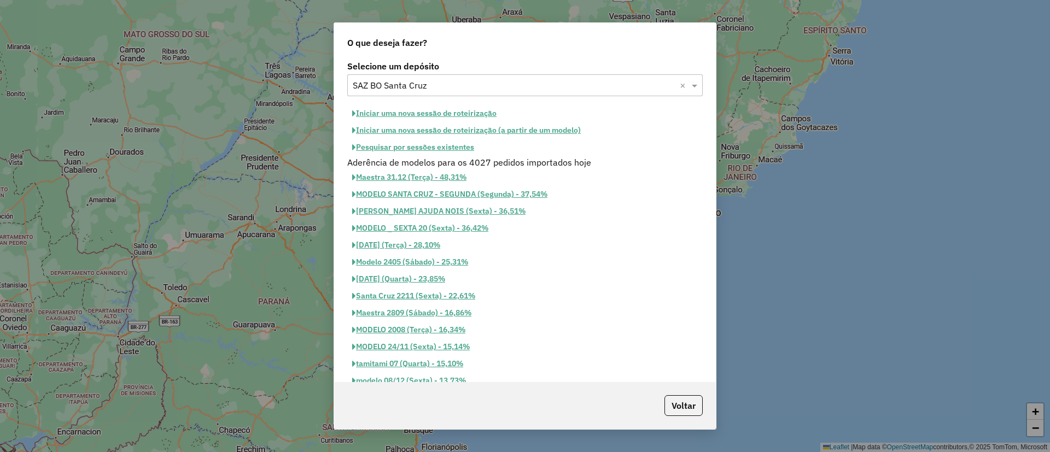
click at [439, 151] on button "Pesquisar por sessões existentes" at bounding box center [413, 147] width 132 height 17
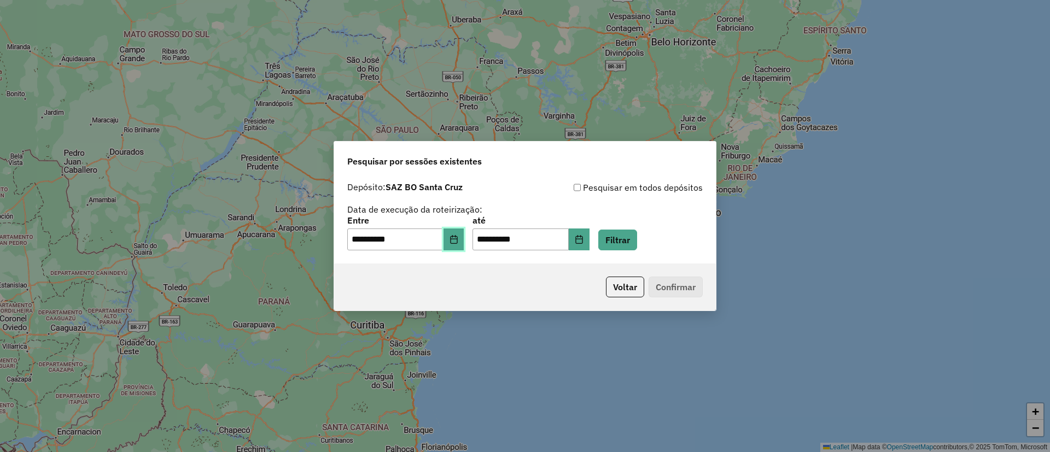
click at [453, 238] on button "Choose Date" at bounding box center [453, 239] width 21 height 22
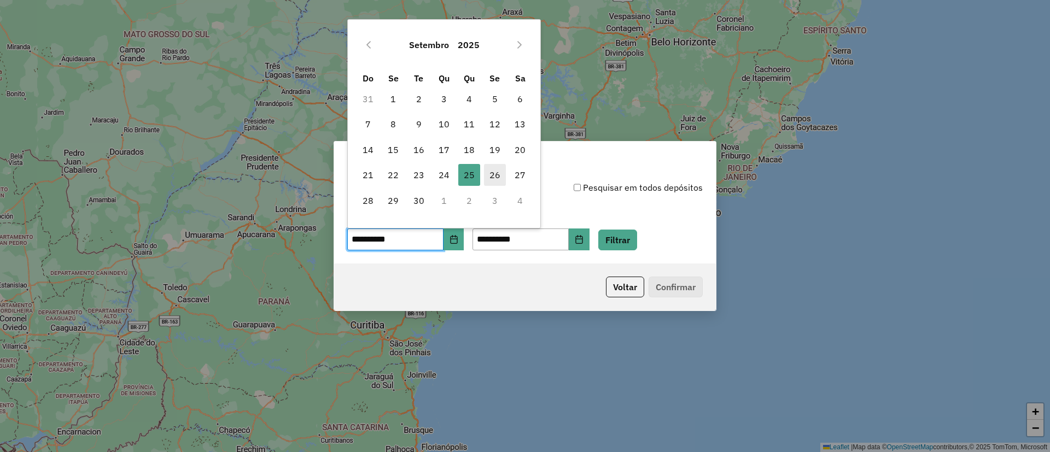
click at [497, 170] on span "26" at bounding box center [495, 175] width 22 height 22
type input "**********"
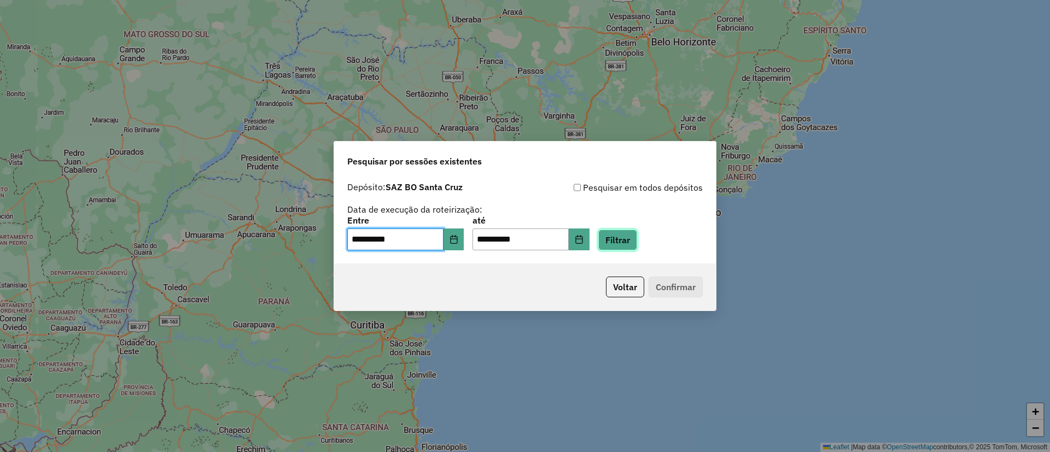
click at [637, 239] on button "Filtrar" at bounding box center [617, 240] width 39 height 21
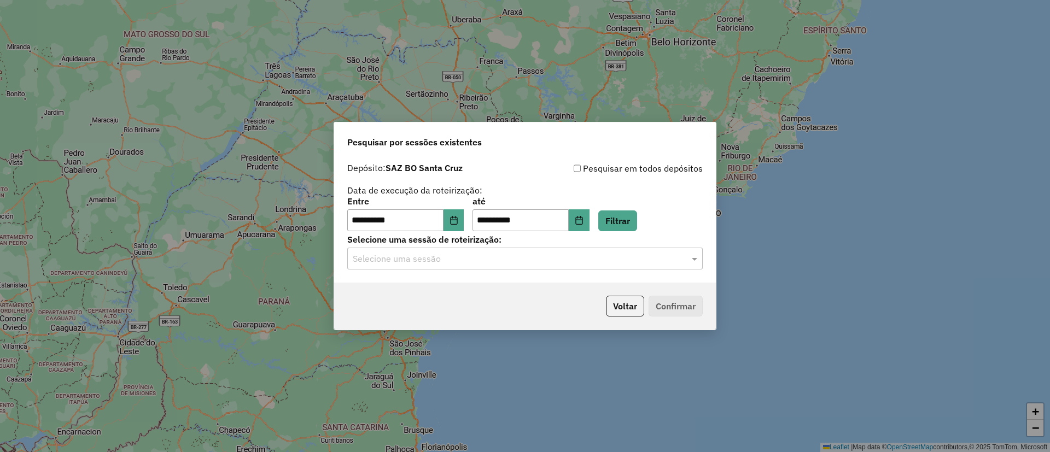
click at [618, 267] on div "Selecione uma sessão" at bounding box center [524, 259] width 355 height 22
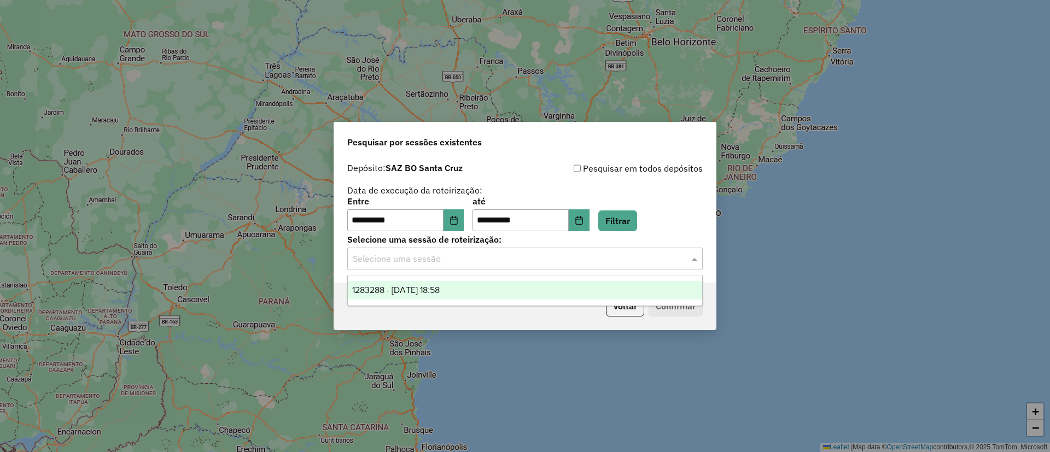
click at [508, 287] on div "1283288 - 26/09/2025 18:58" at bounding box center [525, 290] width 354 height 19
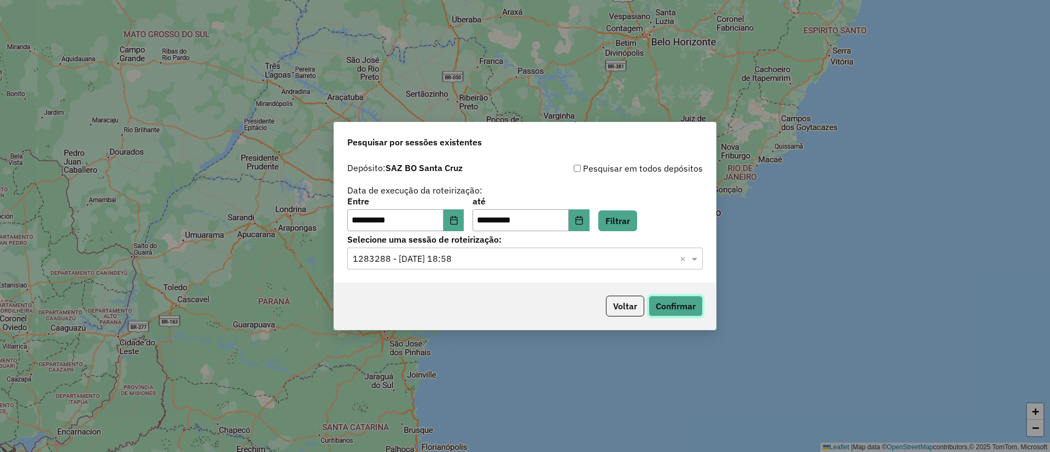
click at [669, 303] on button "Confirmar" at bounding box center [675, 306] width 54 height 21
click at [632, 319] on div "Voltar Confirmar" at bounding box center [525, 306] width 382 height 47
click at [622, 312] on button "Voltar" at bounding box center [625, 306] width 38 height 21
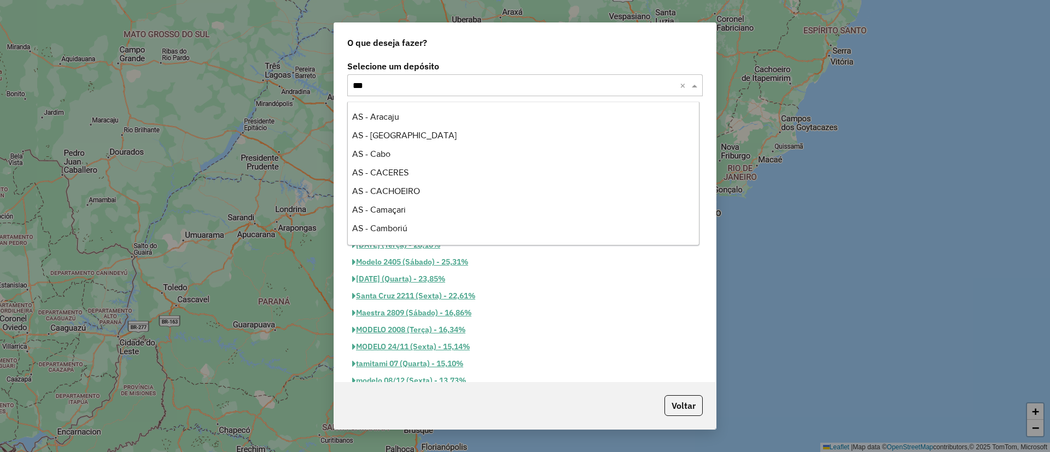
type input "****"
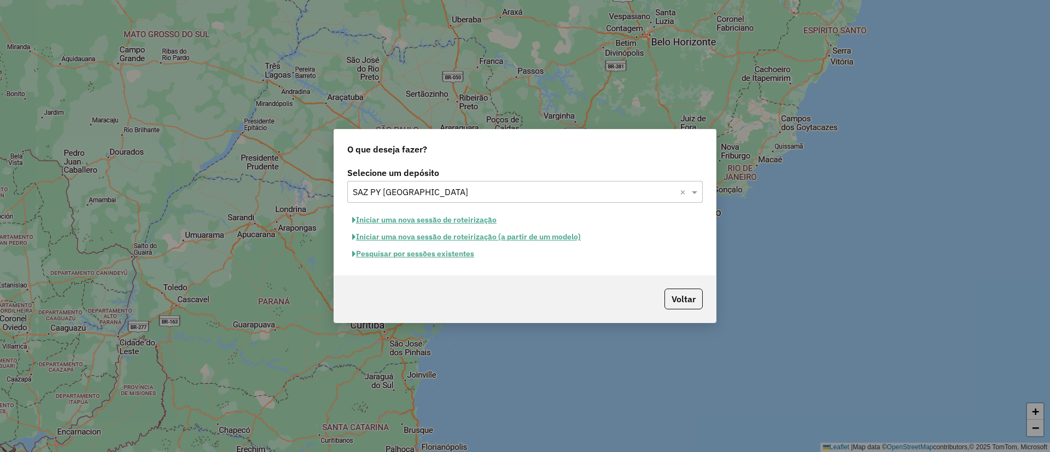
click at [453, 245] on button "Pesquisar por sessões existentes" at bounding box center [413, 253] width 132 height 17
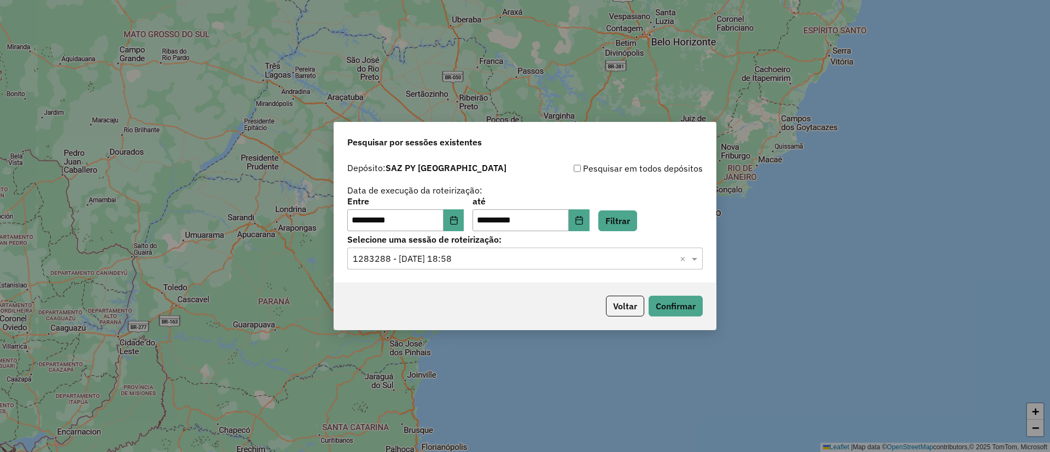
click at [460, 235] on label "Selecione uma sessão de roteirização:" at bounding box center [524, 239] width 355 height 13
click at [459, 233] on label "Selecione uma sessão de roteirização:" at bounding box center [524, 239] width 355 height 13
click at [456, 227] on button "Choose Date" at bounding box center [453, 220] width 21 height 22
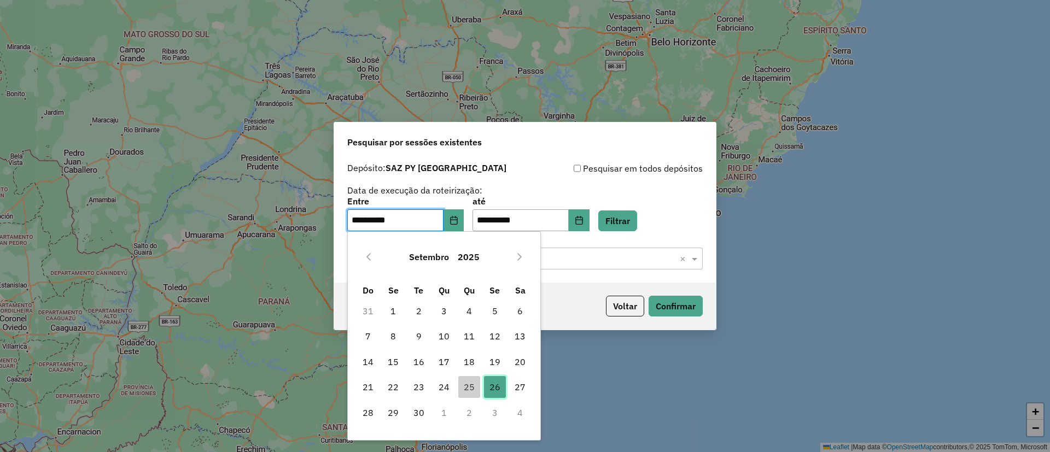
click at [496, 394] on span "26" at bounding box center [495, 387] width 22 height 22
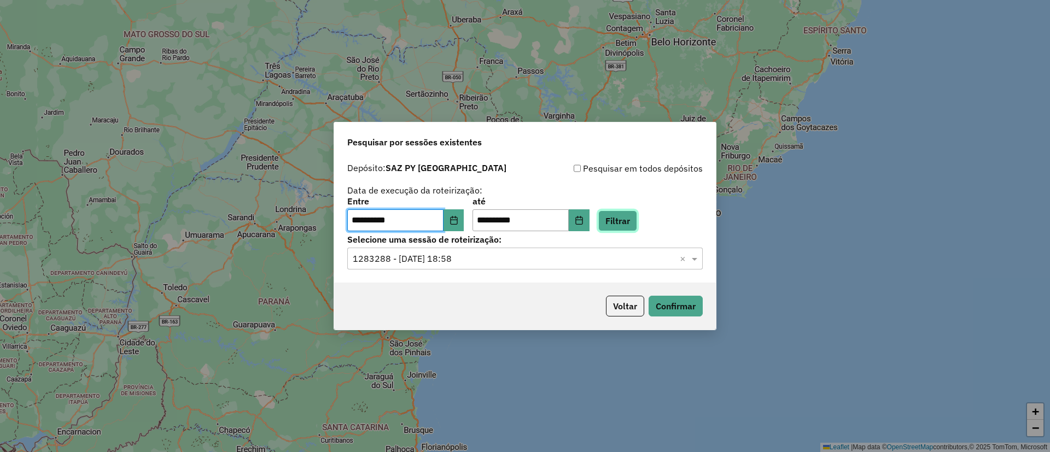
click at [620, 221] on button "Filtrar" at bounding box center [617, 220] width 39 height 21
click at [628, 221] on button "Filtrar" at bounding box center [617, 220] width 39 height 21
click at [583, 175] on div "Pesquisar em todos depósitos" at bounding box center [614, 168] width 178 height 13
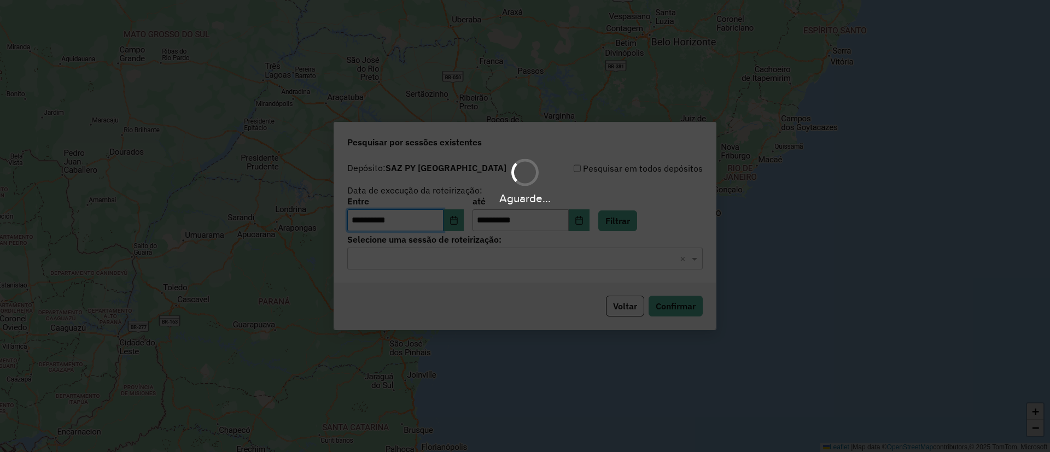
click at [530, 266] on div "Selecione uma sessão × ×" at bounding box center [524, 259] width 355 height 22
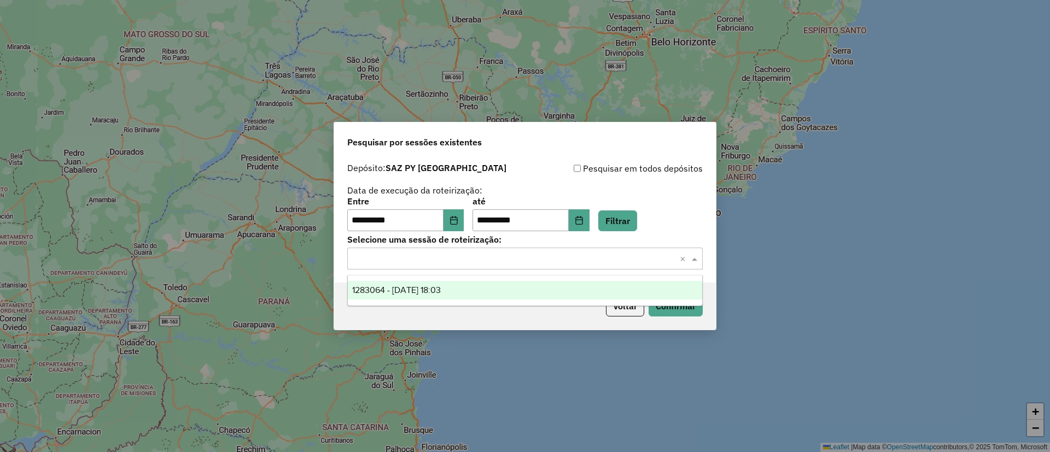
click at [503, 285] on div "1283064 - 26/09/2025 18:03" at bounding box center [525, 290] width 354 height 19
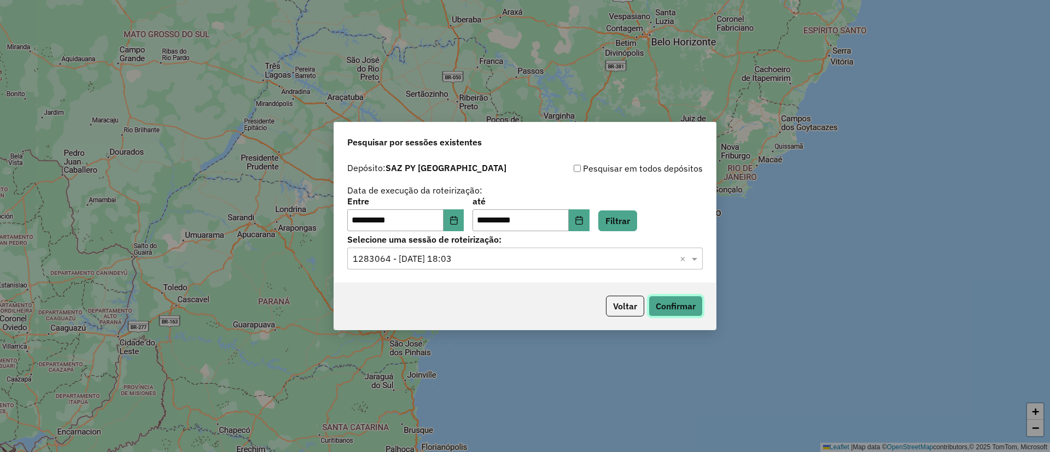
click at [676, 304] on button "Confirmar" at bounding box center [675, 306] width 54 height 21
click at [622, 309] on button "Voltar" at bounding box center [625, 306] width 38 height 21
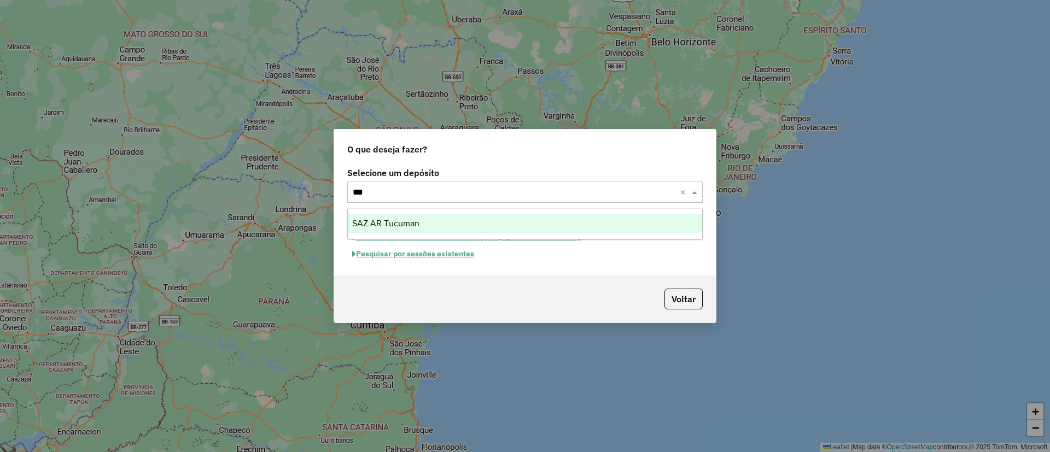
type input "****"
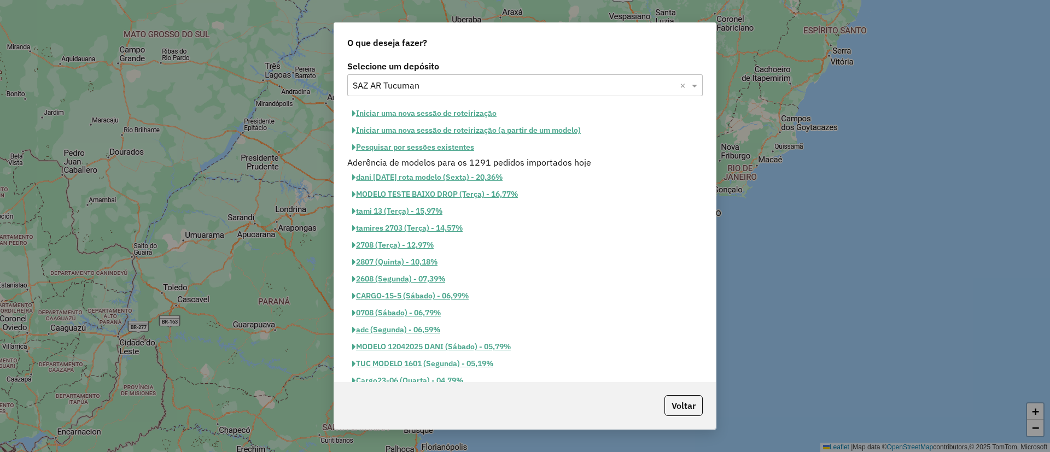
click at [415, 149] on button "Pesquisar por sessões existentes" at bounding box center [413, 147] width 132 height 17
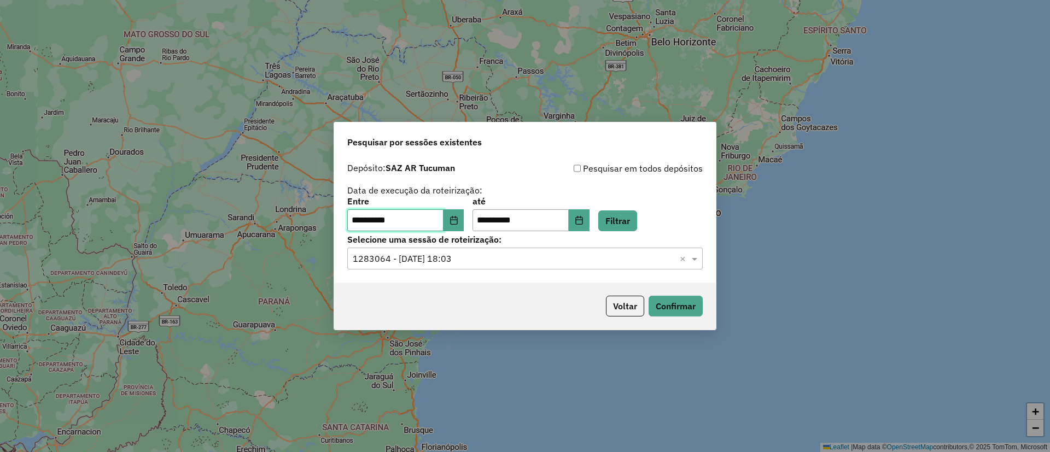
click at [443, 216] on input "**********" at bounding box center [395, 220] width 96 height 22
click at [457, 222] on icon "Choose Date" at bounding box center [453, 220] width 7 height 9
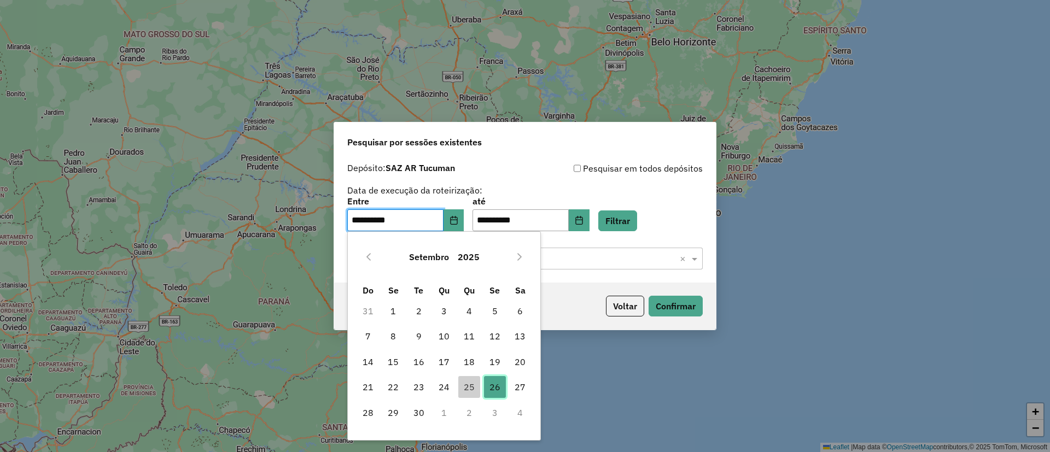
click at [497, 389] on span "26" at bounding box center [495, 387] width 22 height 22
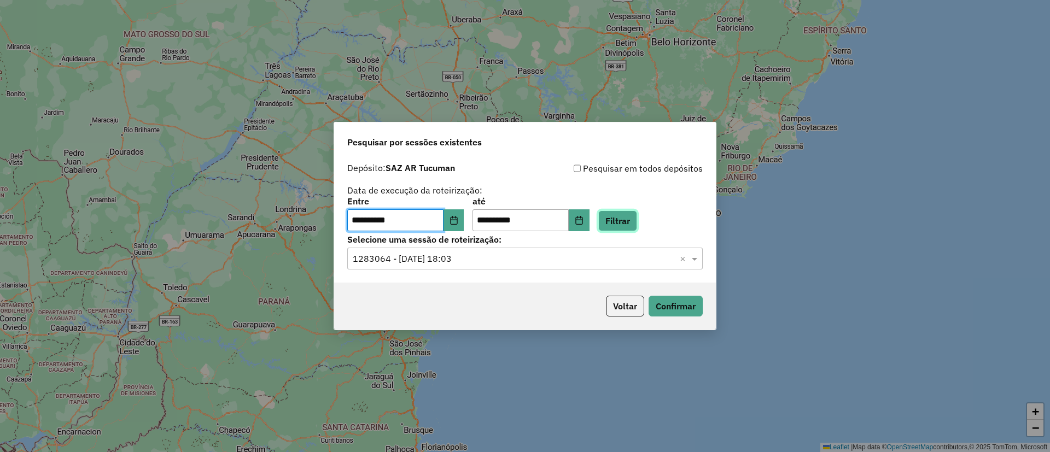
click at [635, 228] on button "Filtrar" at bounding box center [617, 220] width 39 height 21
click at [454, 263] on input "text" at bounding box center [514, 259] width 323 height 13
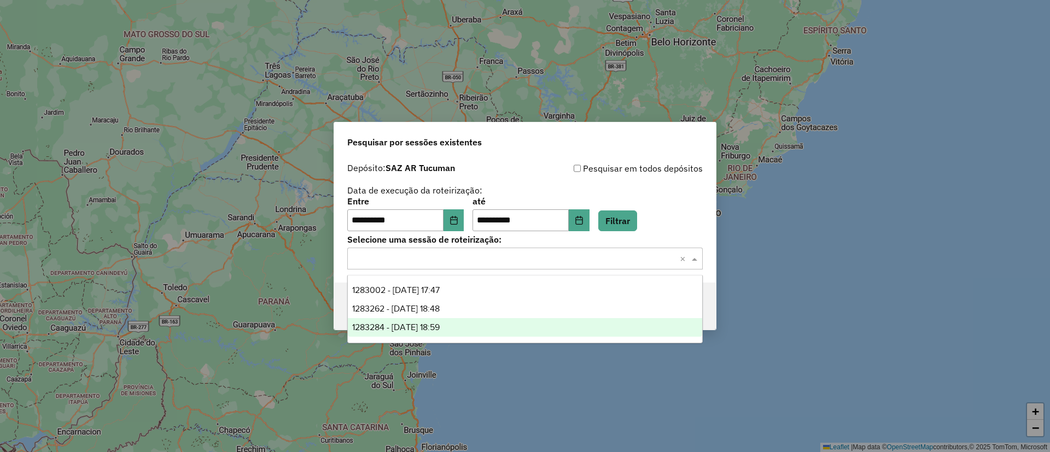
click at [472, 332] on div "1283284 - 26/09/2025 18:59" at bounding box center [525, 327] width 354 height 19
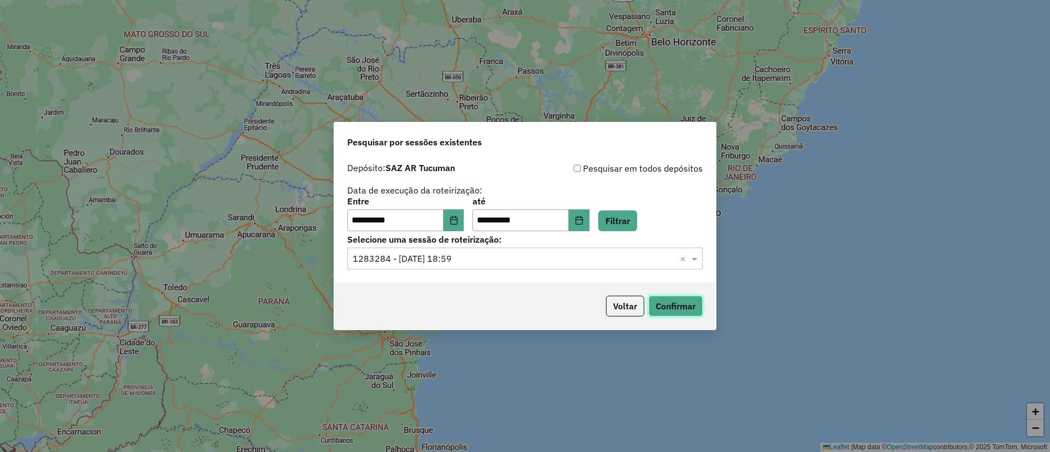
click at [670, 313] on button "Confirmar" at bounding box center [675, 306] width 54 height 21
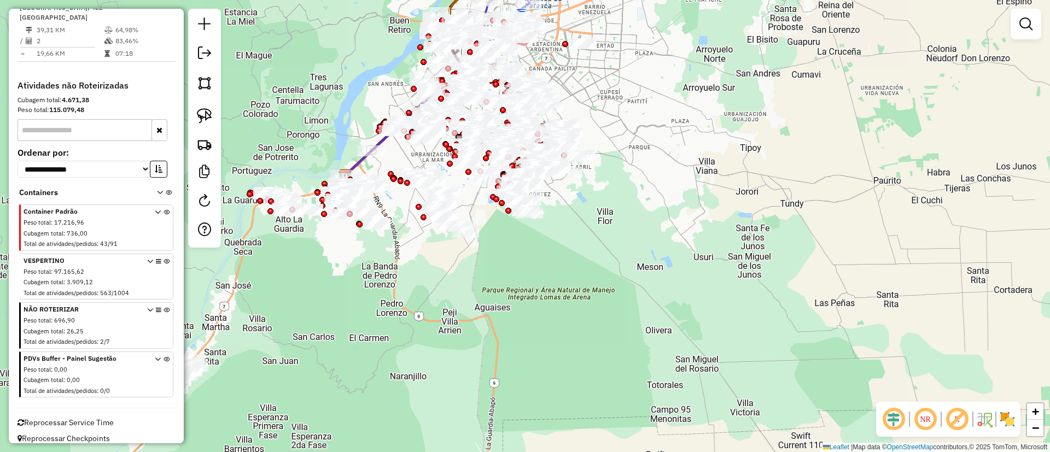
scroll to position [917, 0]
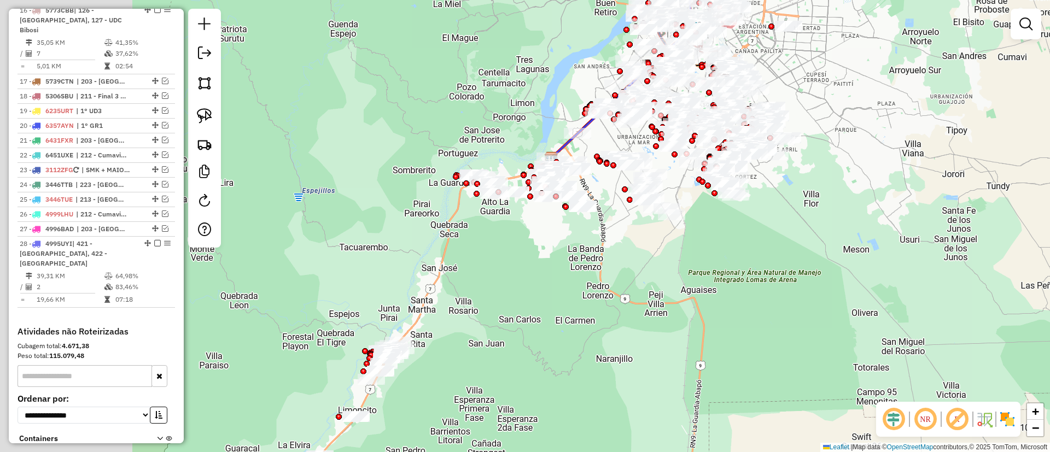
drag, startPoint x: 564, startPoint y: 288, endPoint x: 606, endPoint y: 283, distance: 42.4
click at [606, 283] on div "Janela de atendimento Grade de atendimento Capacidade Transportadoras Veículos …" at bounding box center [525, 226] width 1050 height 452
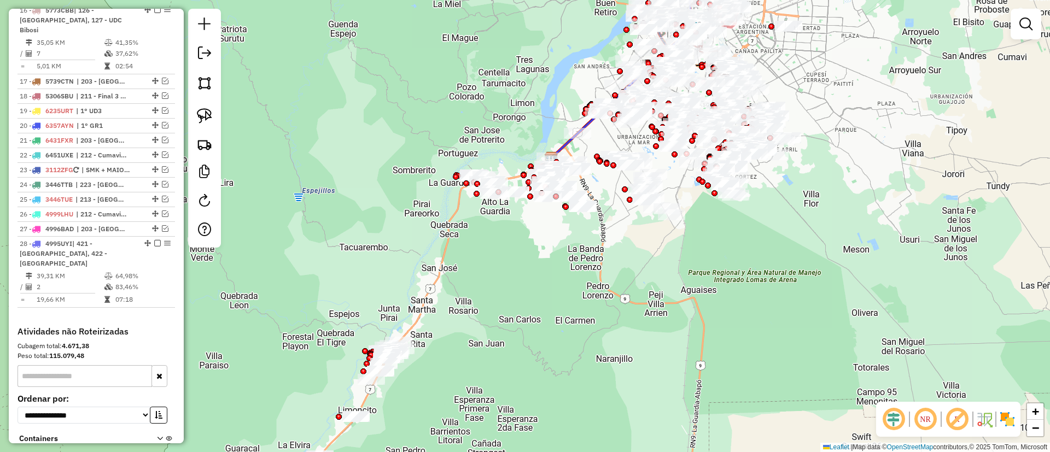
click at [526, 364] on div "Janela de atendimento Grade de atendimento Capacidade Transportadoras Veículos …" at bounding box center [525, 226] width 1050 height 452
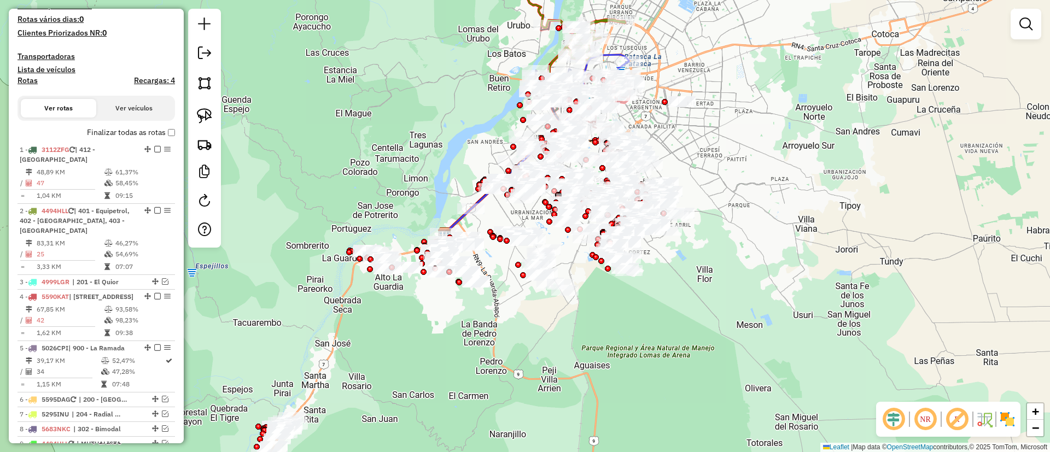
scroll to position [0, 0]
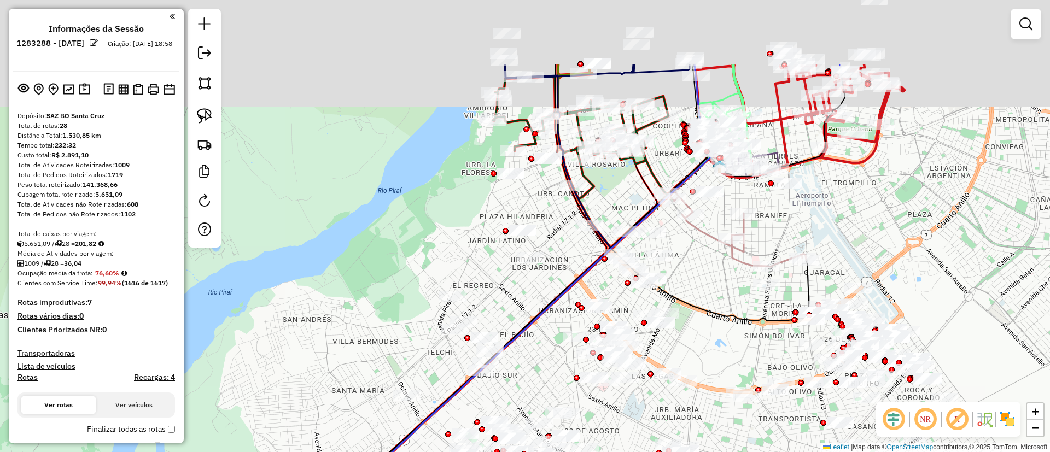
drag, startPoint x: 414, startPoint y: 221, endPoint x: 405, endPoint y: 271, distance: 50.1
click at [404, 320] on div "Janela de atendimento Grade de atendimento Capacidade Transportadoras Veículos …" at bounding box center [525, 226] width 1050 height 452
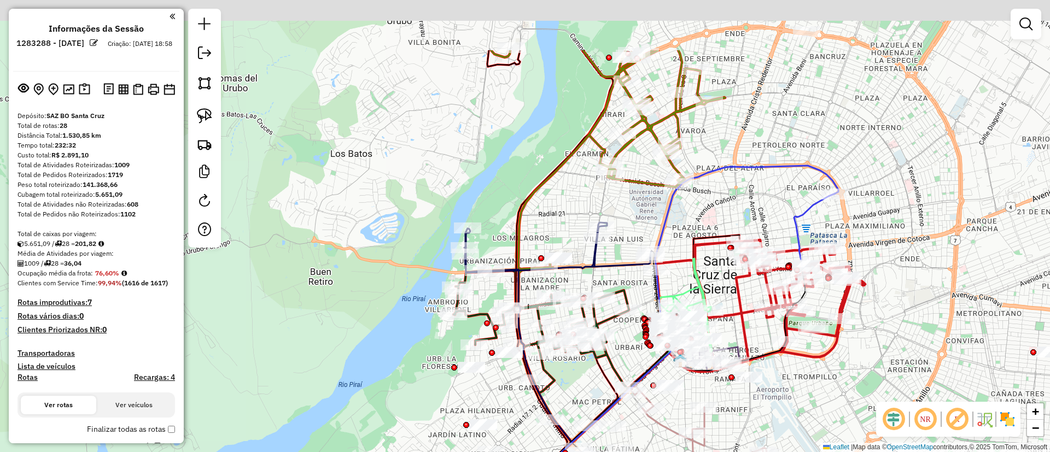
drag, startPoint x: 382, startPoint y: 186, endPoint x: 337, endPoint y: 158, distance: 53.3
click at [349, 319] on div "Janela de atendimento Grade de atendimento Capacidade Transportadoras Veículos …" at bounding box center [525, 226] width 1050 height 452
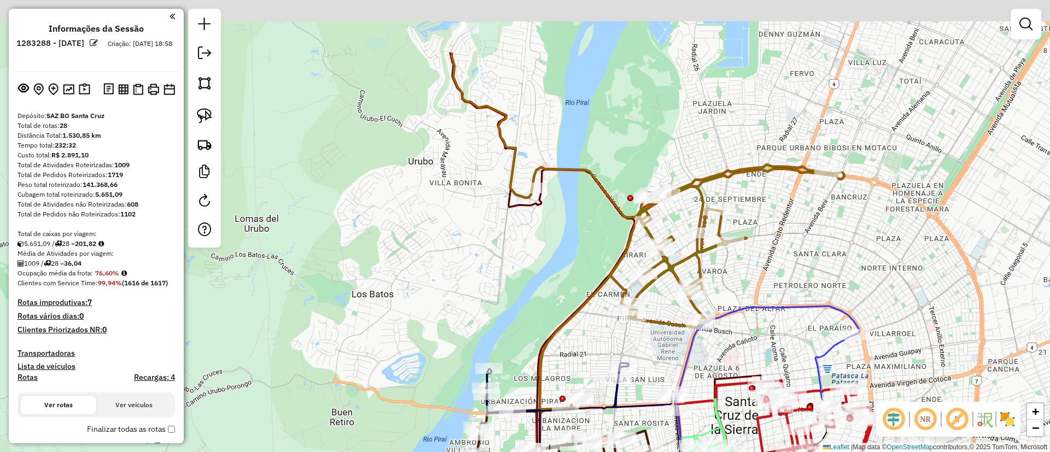
drag, startPoint x: 366, startPoint y: 252, endPoint x: 394, endPoint y: 236, distance: 32.3
click at [397, 305] on div "Janela de atendimento Grade de atendimento Capacidade Transportadoras Veículos …" at bounding box center [525, 226] width 1050 height 452
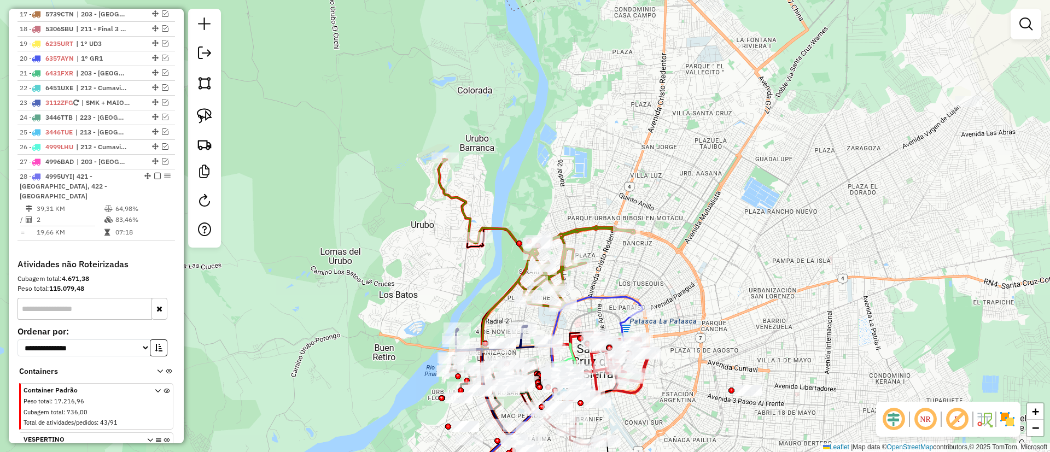
scroll to position [1148, 0]
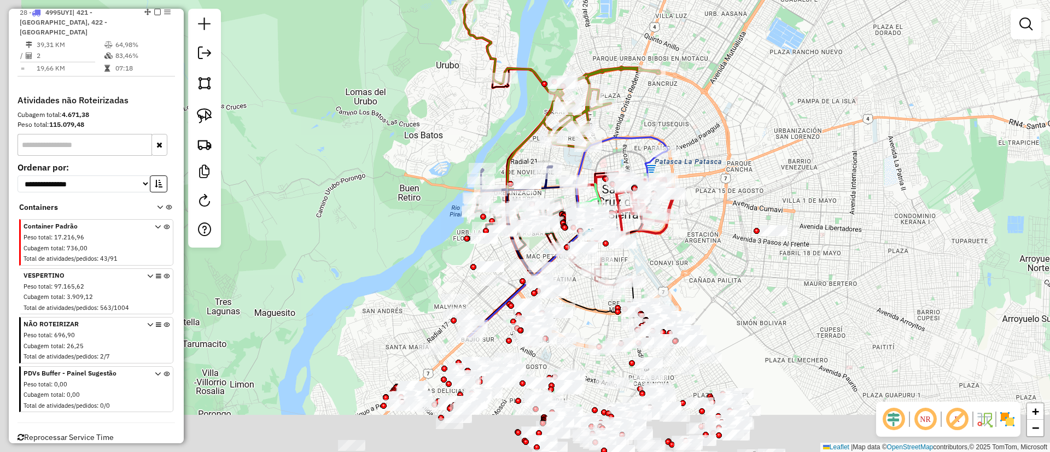
drag, startPoint x: 421, startPoint y: 155, endPoint x: 368, endPoint y: 262, distance: 120.3
click at [421, 141] on div "Janela de atendimento Grade de atendimento Capacidade Transportadoras Veículos …" at bounding box center [525, 226] width 1050 height 452
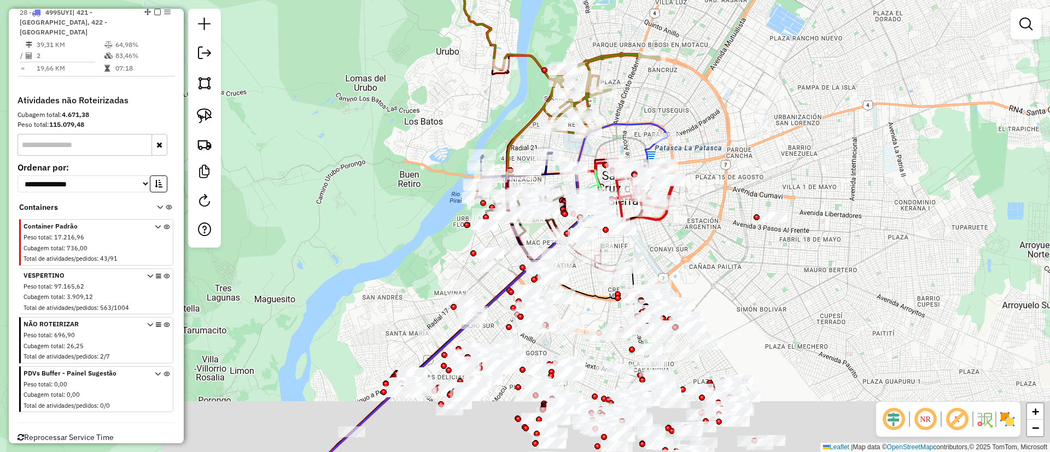
click at [392, 182] on div "Janela de atendimento Grade de atendimento Capacidade Transportadoras Veículos …" at bounding box center [525, 226] width 1050 height 452
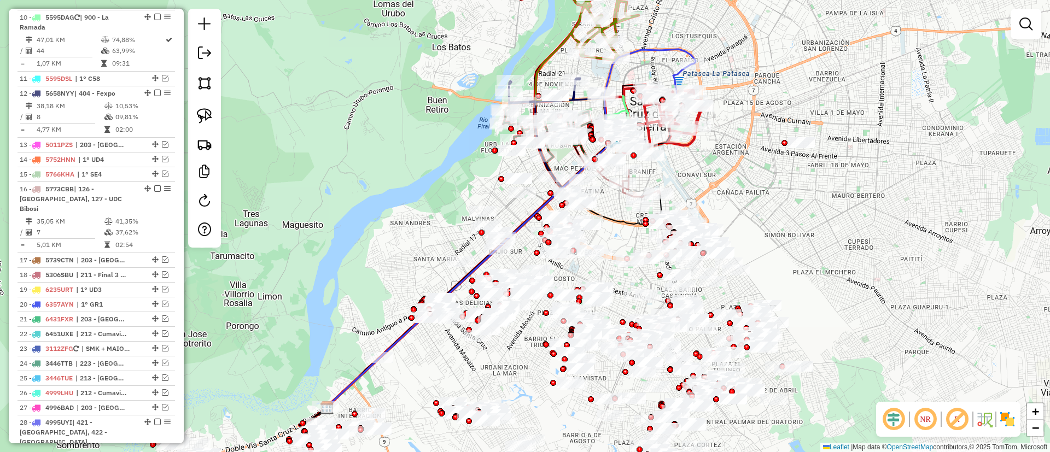
scroll to position [820, 0]
